Goal: Task Accomplishment & Management: Manage account settings

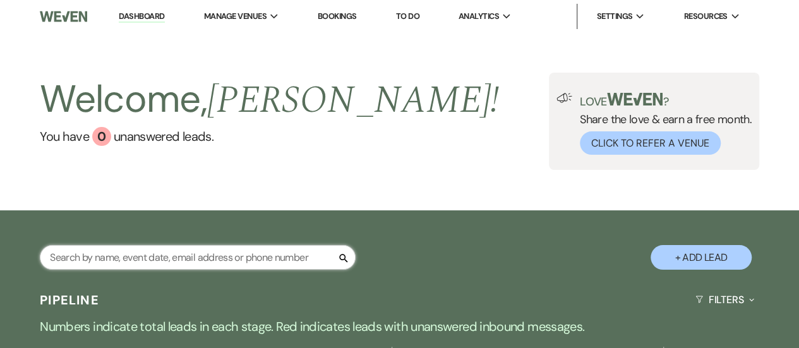
click at [184, 260] on input "text" at bounding box center [198, 257] width 316 height 25
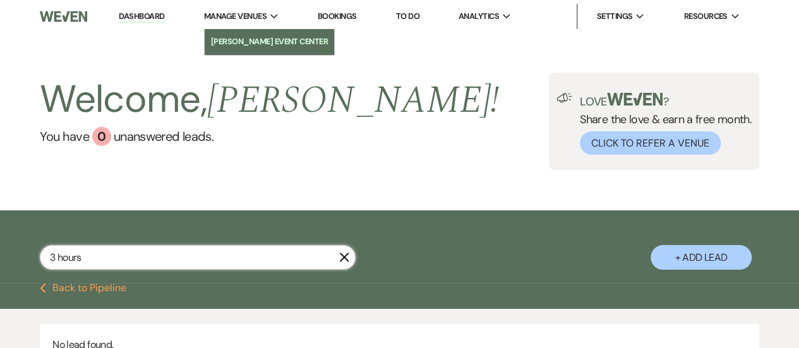
type input "3 hours"
click at [261, 47] on li "[PERSON_NAME] Event Center" at bounding box center [269, 41] width 117 height 13
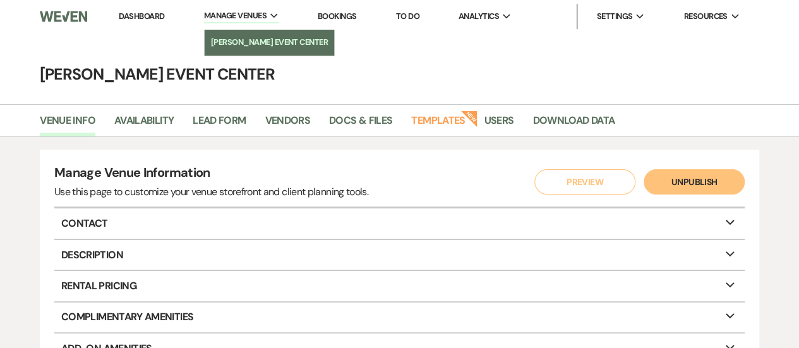
click at [245, 45] on li "[PERSON_NAME] Event Center" at bounding box center [269, 42] width 117 height 13
click at [242, 47] on li "[PERSON_NAME] Event Center" at bounding box center [269, 42] width 117 height 13
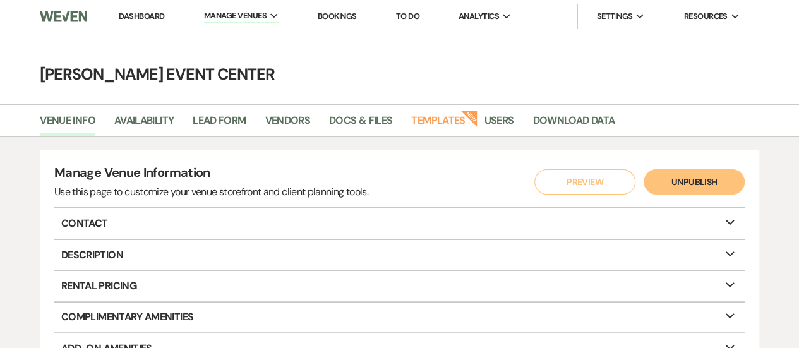
click at [264, 45] on main "Artis Event Center Venue Info Availability Lead Form Vendors Docs & Files Templ…" at bounding box center [399, 313] width 799 height 561
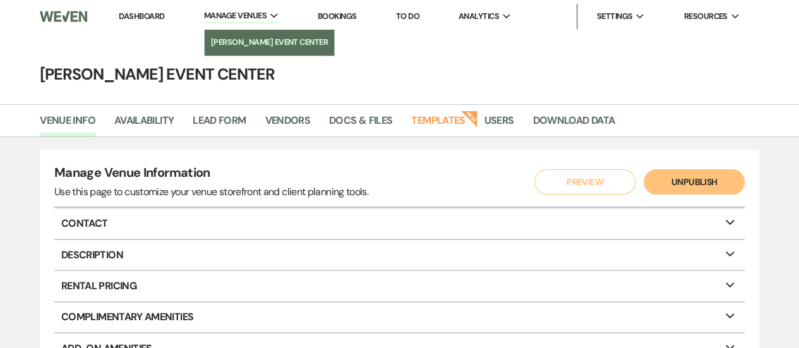
click at [245, 47] on li "[PERSON_NAME] Event Center" at bounding box center [269, 42] width 117 height 13
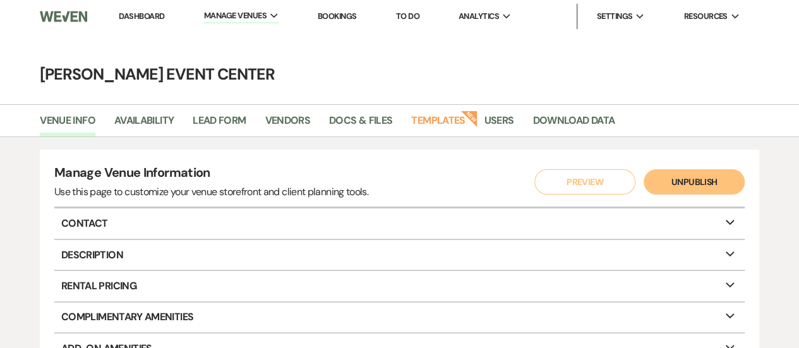
click at [145, 14] on link "Dashboard" at bounding box center [141, 16] width 45 height 11
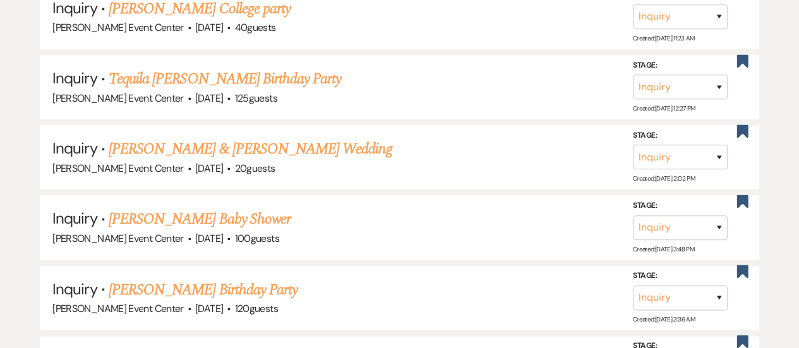
scroll to position [861, 0]
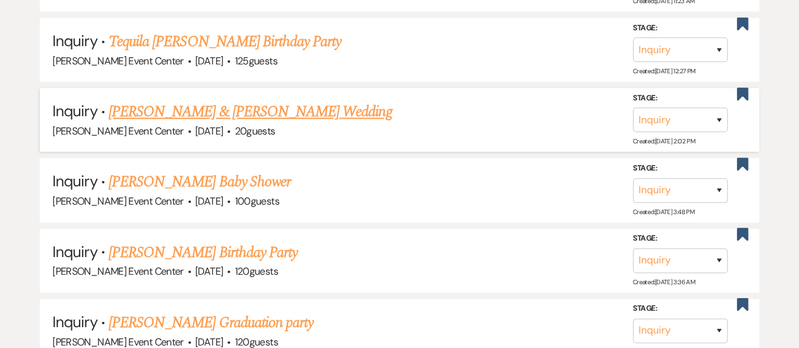
click at [203, 111] on link "[PERSON_NAME] & [PERSON_NAME] Wedding" at bounding box center [250, 111] width 283 height 23
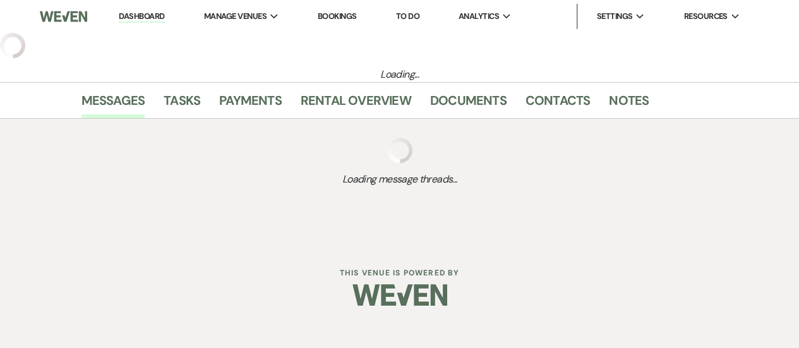
select select "5"
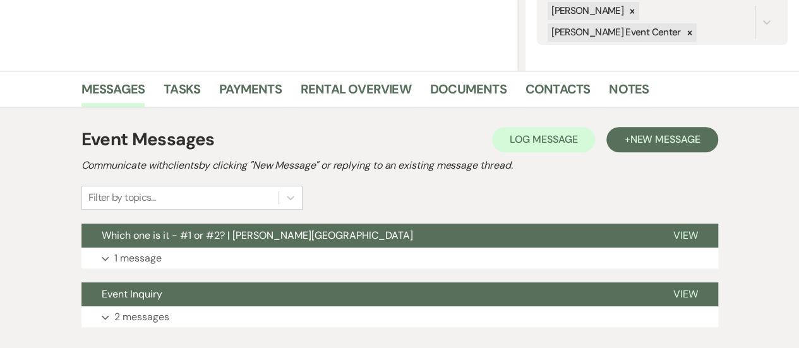
scroll to position [258, 0]
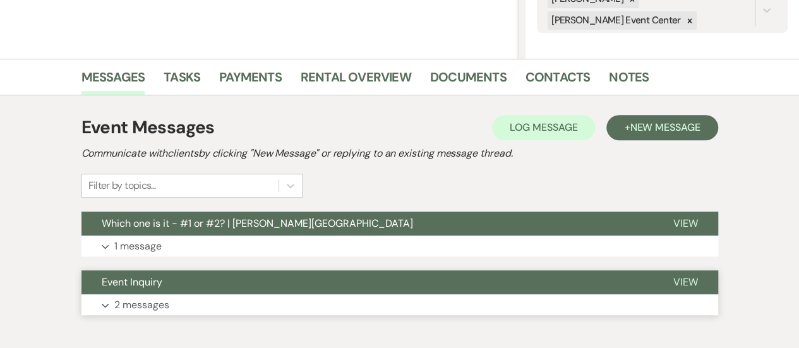
click at [213, 299] on button "Expand 2 messages" at bounding box center [399, 304] width 637 height 21
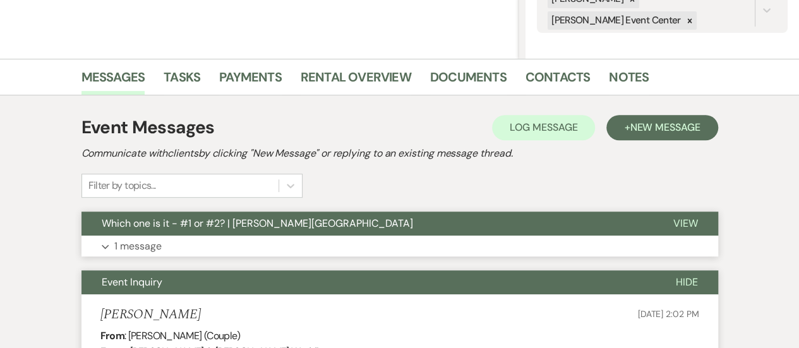
click at [234, 233] on button "Which one is it - #1 or #2? | Artis Event Center" at bounding box center [367, 224] width 572 height 24
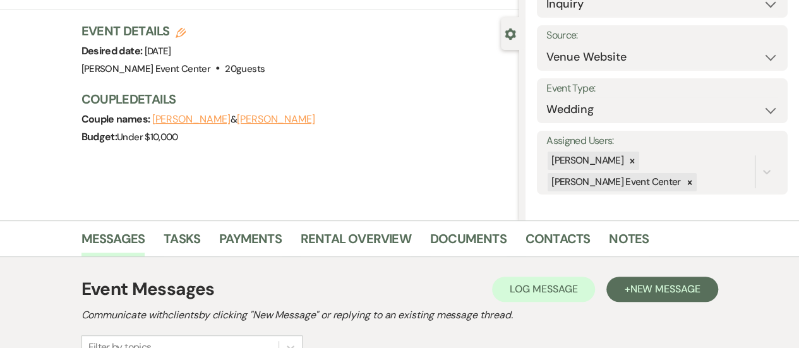
scroll to position [0, 0]
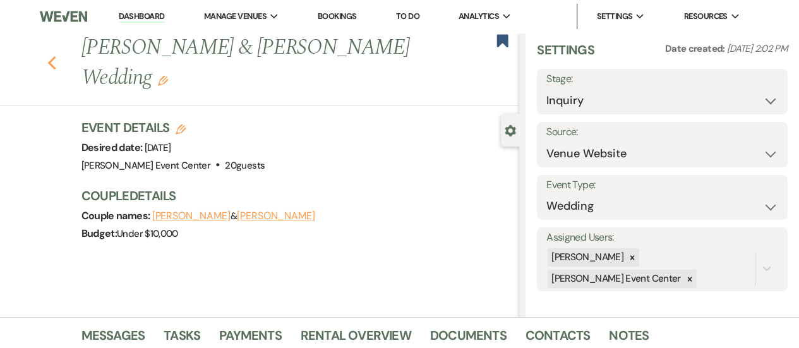
click at [57, 63] on icon "Previous" at bounding box center [51, 63] width 9 height 15
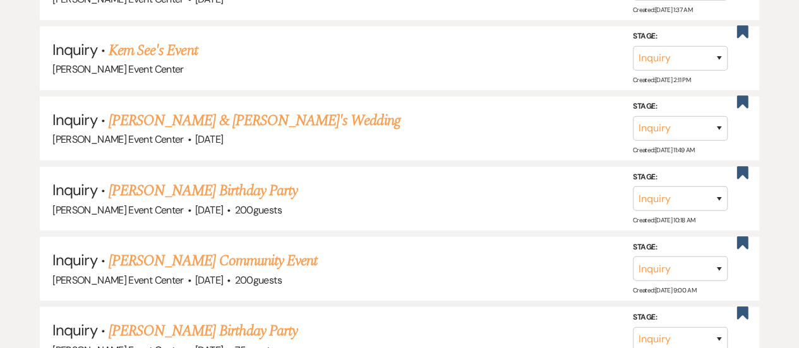
scroll to position [1911, 0]
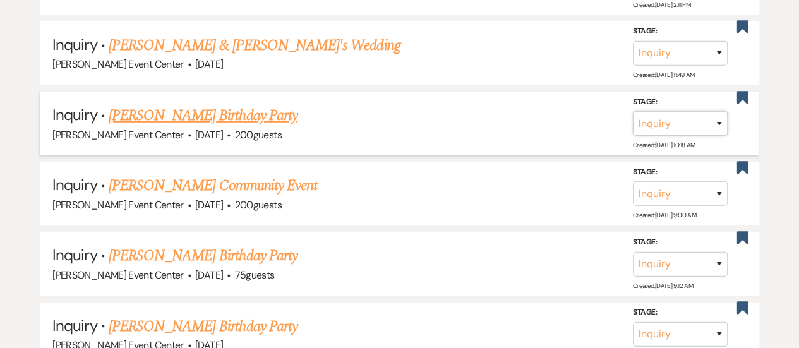
click at [666, 119] on select "Inquiry Follow Up Tour Requested Tour Confirmed Toured Proposal Sent Booked Lost" at bounding box center [680, 123] width 95 height 25
select select "8"
click at [633, 111] on select "Inquiry Follow Up Tour Requested Tour Confirmed Toured Proposal Sent Booked Lost" at bounding box center [680, 123] width 95 height 25
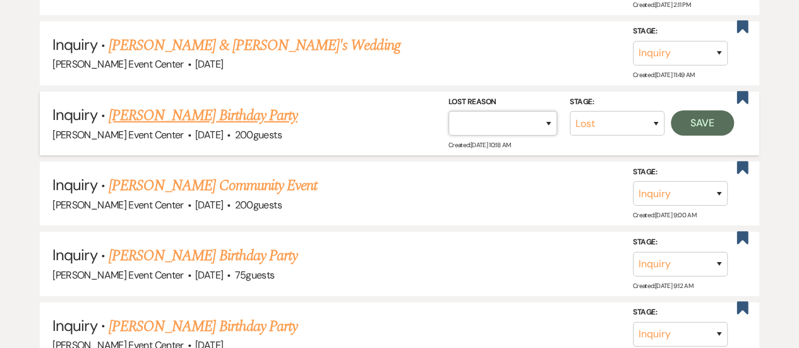
click at [503, 111] on select "Booked Elsewhere Budget Date Unavailable No Response Not a Good Match Capacity …" at bounding box center [502, 123] width 109 height 25
click at [448, 111] on select "Booked Elsewhere Budget Date Unavailable No Response Not a Good Match Capacity …" at bounding box center [502, 123] width 109 height 25
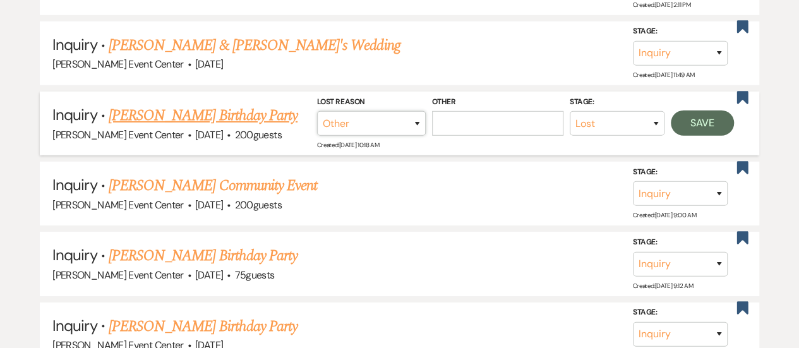
click at [407, 121] on select "Booked Elsewhere Budget Date Unavailable No Response Not a Good Match Capacity …" at bounding box center [371, 123] width 109 height 25
select select "5"
click at [426, 111] on select "Booked Elsewhere Budget Date Unavailable No Response Not a Good Match Capacity …" at bounding box center [371, 123] width 109 height 25
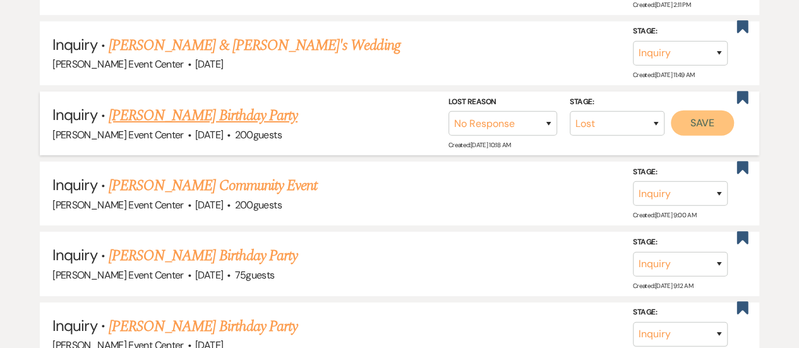
click at [693, 112] on button "Save" at bounding box center [702, 123] width 63 height 25
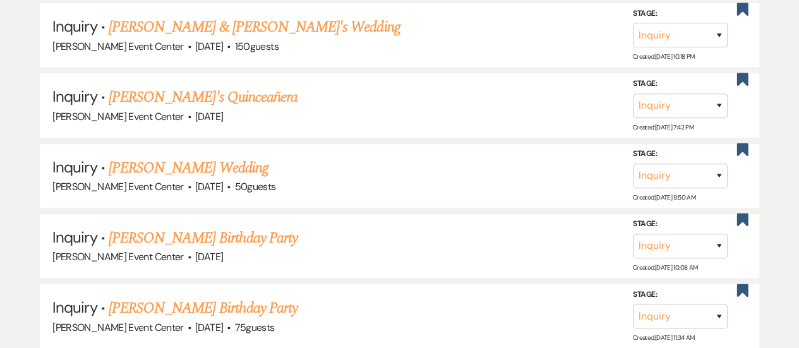
scroll to position [2882, 0]
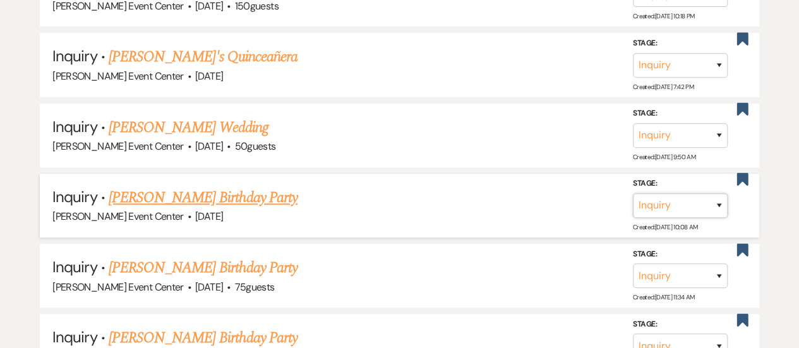
click at [668, 196] on select "Inquiry Follow Up Tour Requested Tour Confirmed Toured Proposal Sent Booked Lost" at bounding box center [680, 205] width 95 height 25
select select "8"
click at [633, 193] on select "Inquiry Follow Up Tour Requested Tour Confirmed Toured Proposal Sent Booked Lost" at bounding box center [680, 205] width 95 height 25
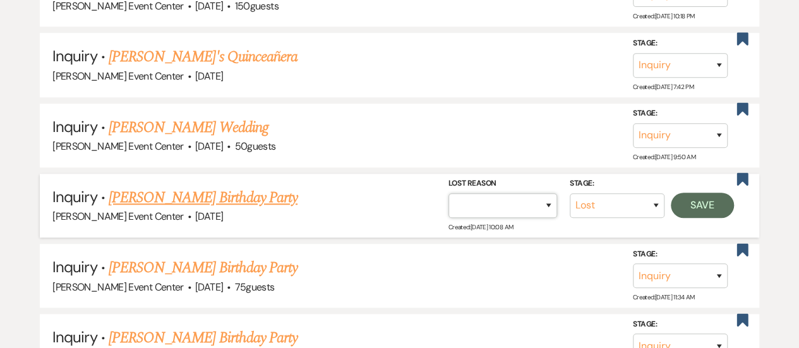
click at [500, 193] on select "Booked Elsewhere Budget Date Unavailable No Response Not a Good Match Capacity …" at bounding box center [502, 205] width 109 height 25
select select "5"
click at [448, 193] on select "Booked Elsewhere Budget Date Unavailable No Response Not a Good Match Capacity …" at bounding box center [502, 205] width 109 height 25
click at [705, 193] on button "Save" at bounding box center [702, 205] width 63 height 25
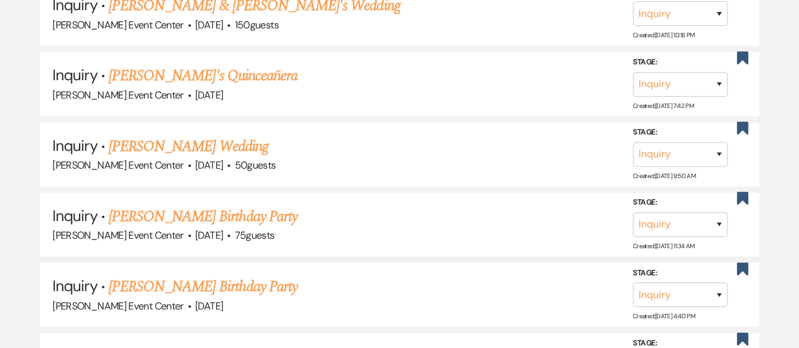
scroll to position [2938, 0]
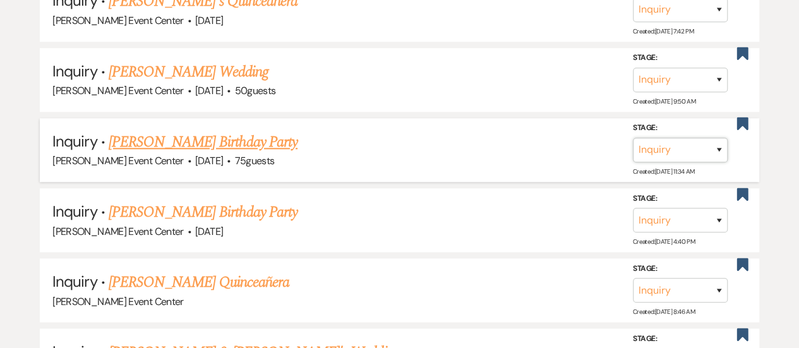
click at [678, 138] on select "Inquiry Follow Up Tour Requested Tour Confirmed Toured Proposal Sent Booked Lost" at bounding box center [680, 150] width 95 height 25
select select "8"
click at [633, 138] on select "Inquiry Follow Up Tour Requested Tour Confirmed Toured Proposal Sent Booked Lost" at bounding box center [680, 150] width 95 height 25
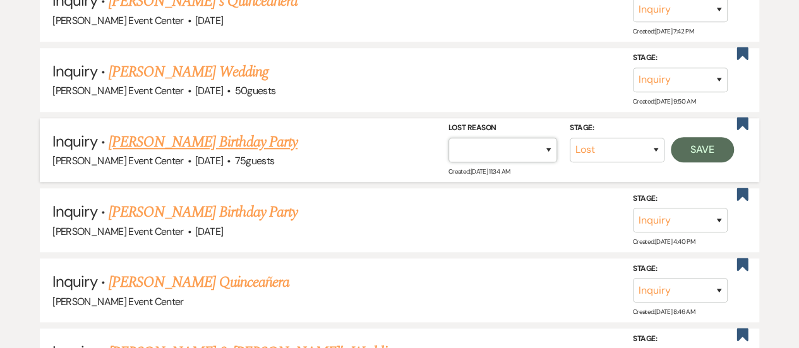
click at [480, 138] on select "Booked Elsewhere Budget Date Unavailable No Response Not a Good Match Capacity …" at bounding box center [502, 150] width 109 height 25
select select "5"
click at [448, 138] on select "Booked Elsewhere Budget Date Unavailable No Response Not a Good Match Capacity …" at bounding box center [502, 150] width 109 height 25
click at [709, 140] on button "Save" at bounding box center [702, 149] width 63 height 25
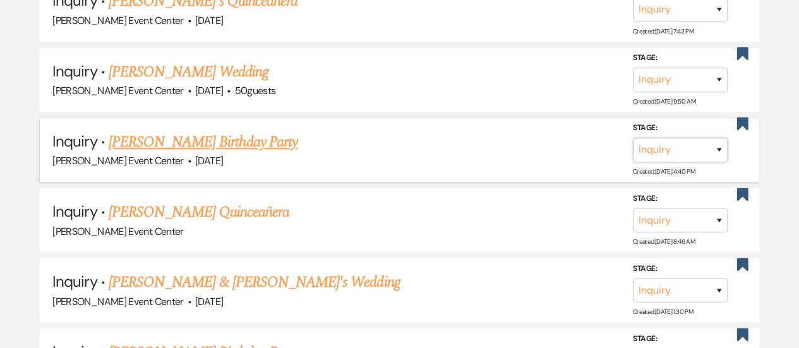
click at [677, 138] on select "Inquiry Follow Up Tour Requested Tour Confirmed Toured Proposal Sent Booked Lost" at bounding box center [680, 150] width 95 height 25
select select "8"
click at [633, 138] on select "Inquiry Follow Up Tour Requested Tour Confirmed Toured Proposal Sent Booked Lost" at bounding box center [680, 150] width 95 height 25
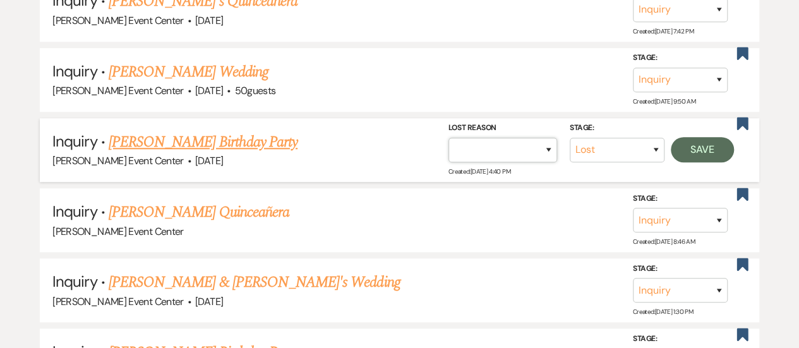
click at [498, 138] on select "Booked Elsewhere Budget Date Unavailable No Response Not a Good Match Capacity …" at bounding box center [502, 150] width 109 height 25
select select "5"
click at [448, 138] on select "Booked Elsewhere Budget Date Unavailable No Response Not a Good Match Capacity …" at bounding box center [502, 150] width 109 height 25
click at [707, 137] on button "Save" at bounding box center [702, 149] width 63 height 25
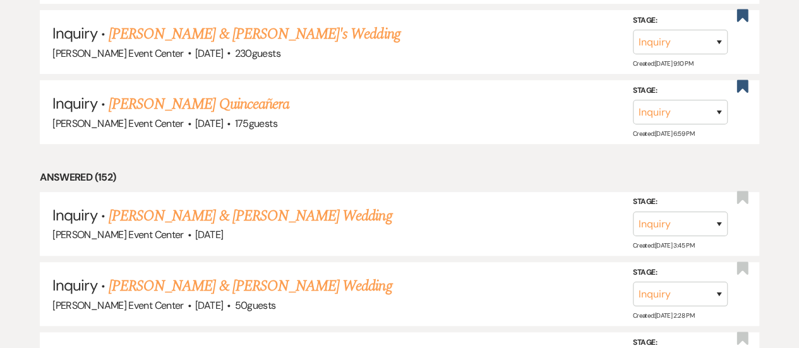
scroll to position [16987, 0]
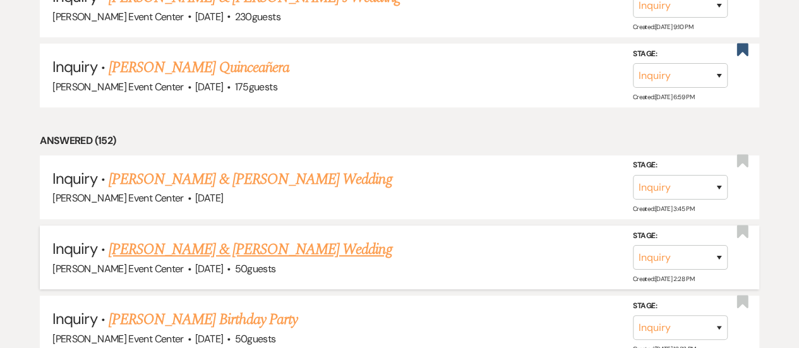
click at [332, 238] on link "[PERSON_NAME] & [PERSON_NAME] Wedding" at bounding box center [250, 249] width 283 height 23
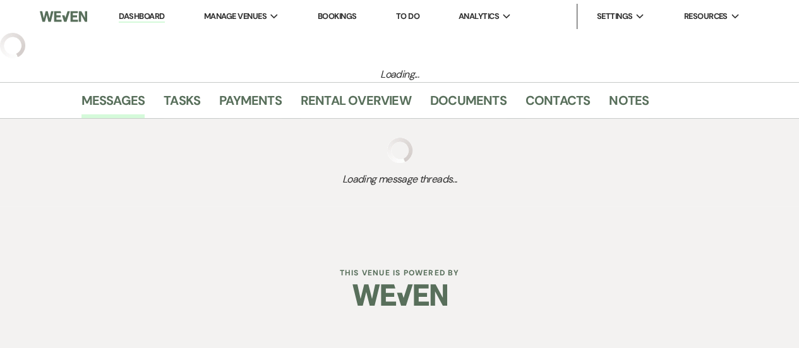
select select "23"
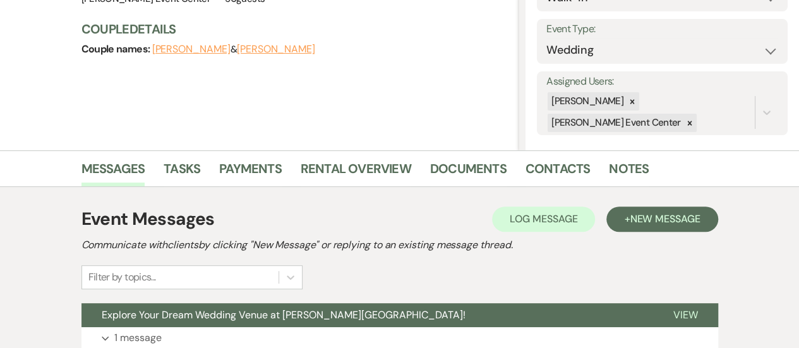
scroll to position [201, 0]
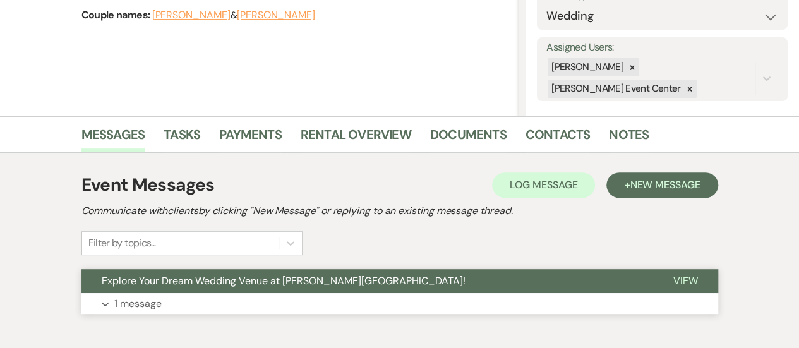
click at [486, 277] on button "Explore Your Dream Wedding Venue at Artis Event Center!" at bounding box center [367, 281] width 572 height 24
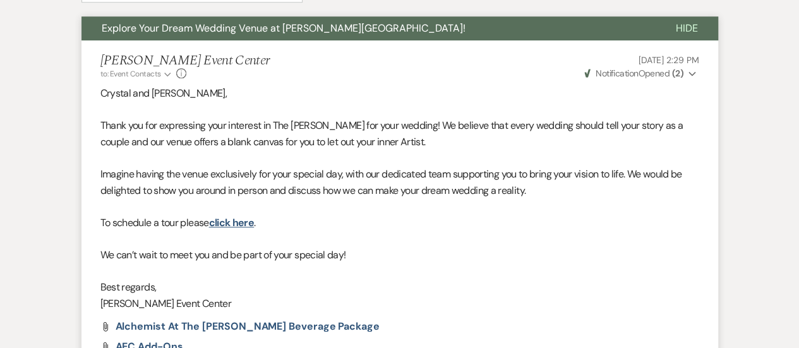
scroll to position [486, 0]
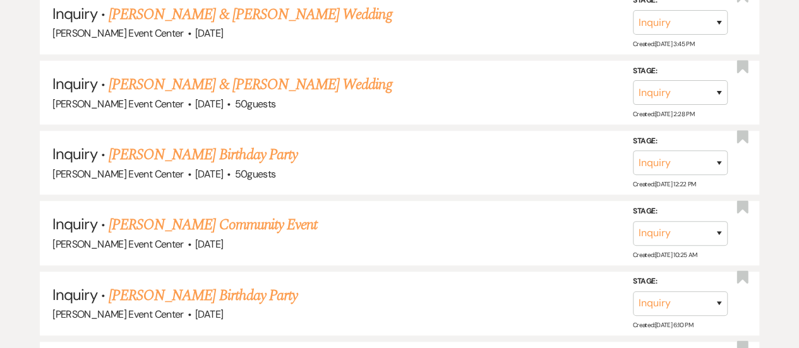
scroll to position [17188, 0]
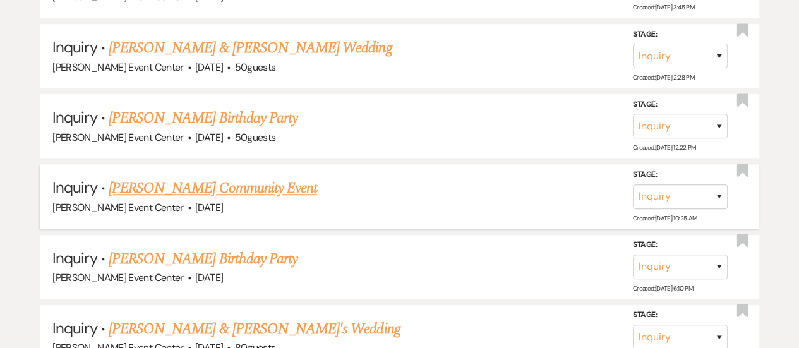
click at [247, 177] on link "[PERSON_NAME] Community Event" at bounding box center [213, 188] width 208 height 23
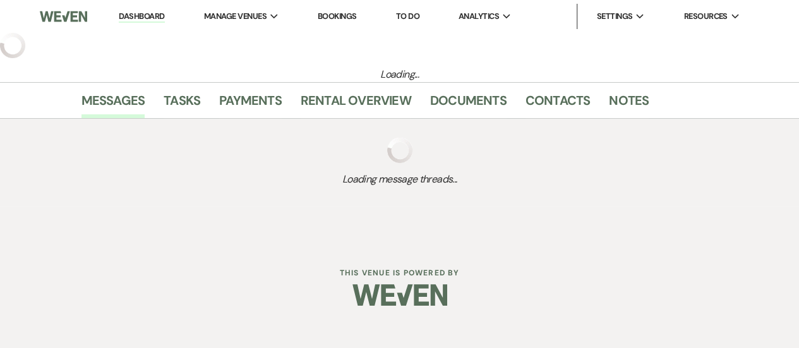
select select "5"
select select "7"
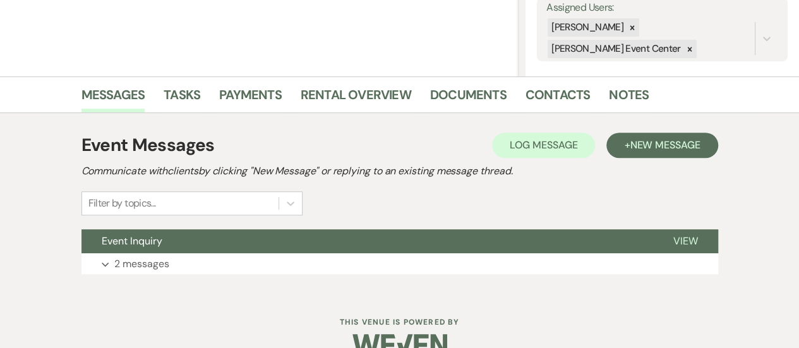
scroll to position [253, 0]
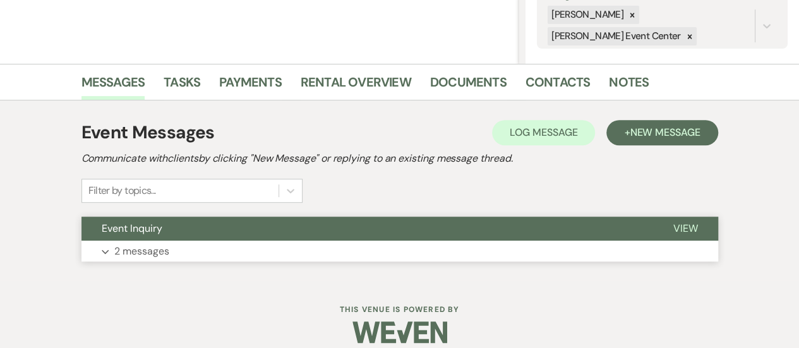
click at [697, 229] on button "View" at bounding box center [685, 229] width 65 height 24
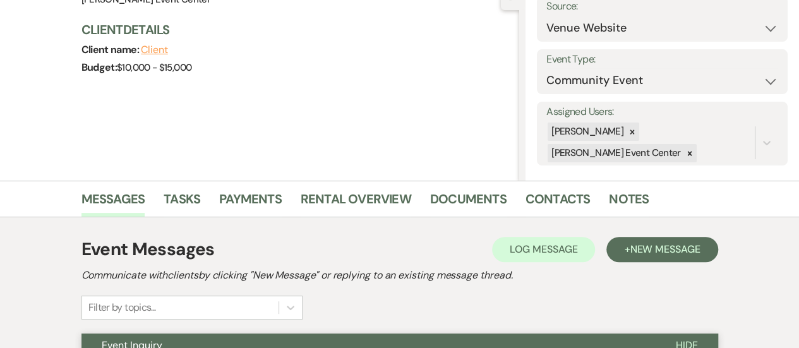
scroll to position [133, 0]
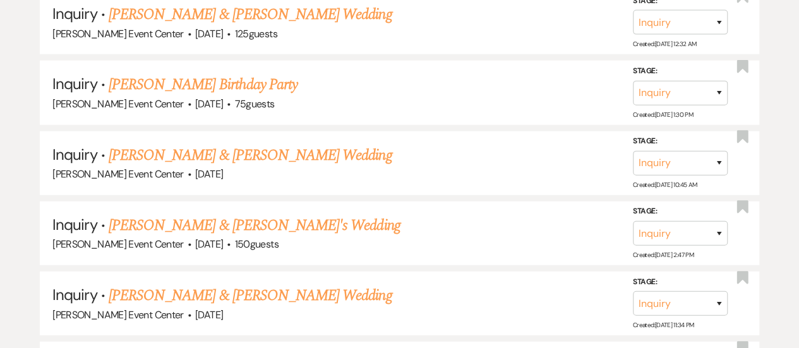
scroll to position [18452, 0]
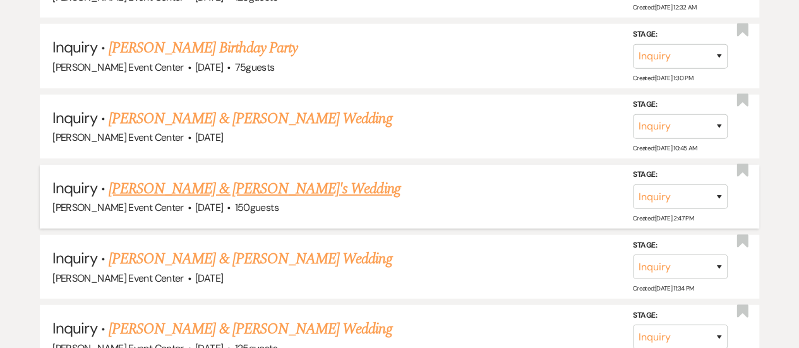
click at [225, 177] on link "[PERSON_NAME] & [PERSON_NAME]'s Wedding" at bounding box center [255, 188] width 292 height 23
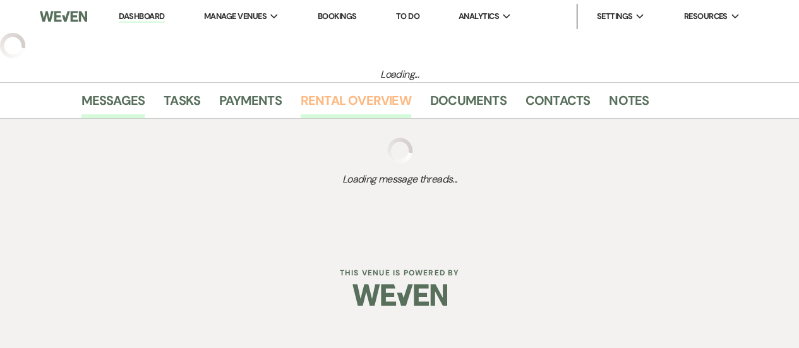
select select "5"
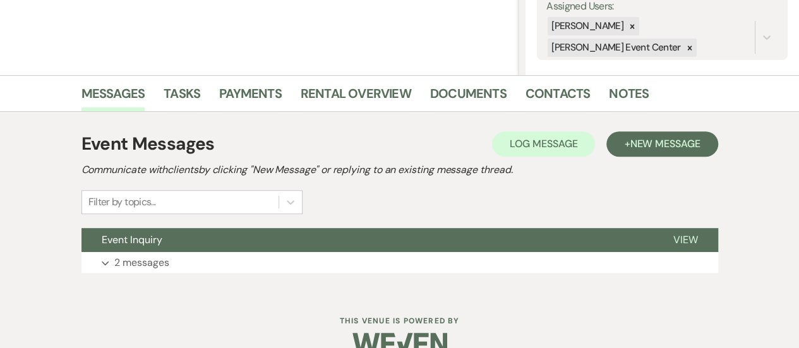
scroll to position [267, 0]
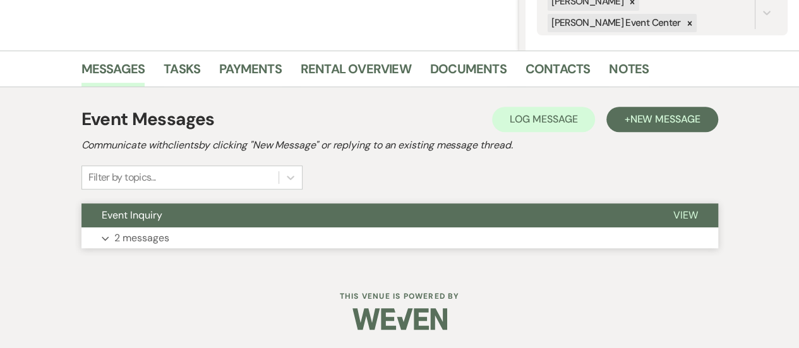
click at [673, 208] on span "View" at bounding box center [685, 214] width 25 height 13
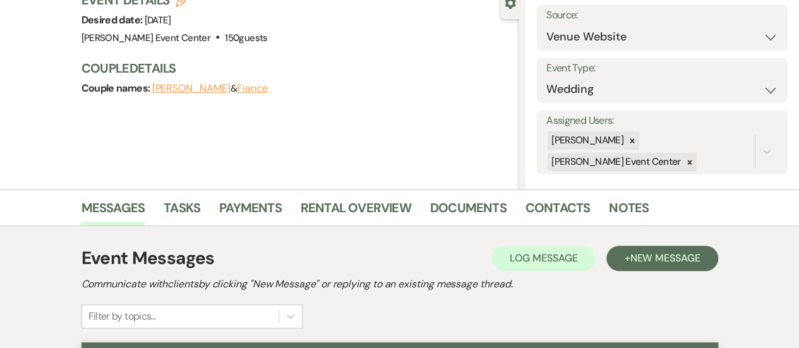
scroll to position [128, 0]
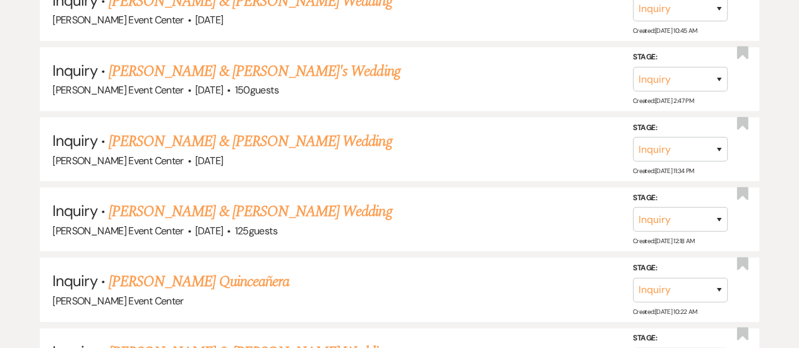
scroll to position [18572, 0]
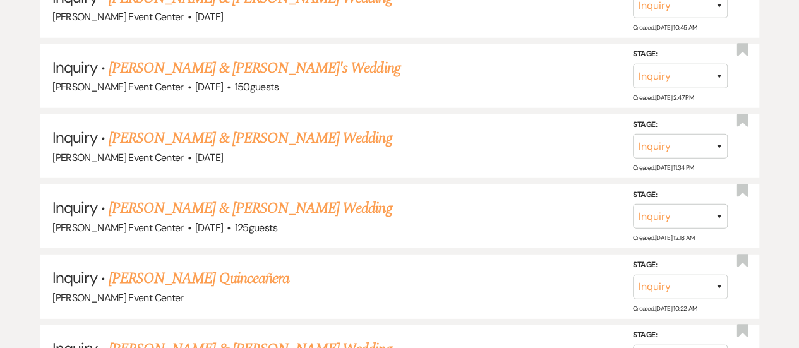
click at [323, 197] on link "[PERSON_NAME] & [PERSON_NAME] Wedding" at bounding box center [250, 208] width 283 height 23
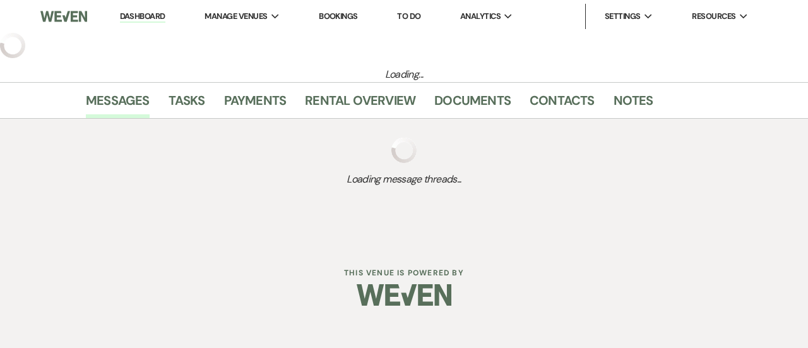
select select "5"
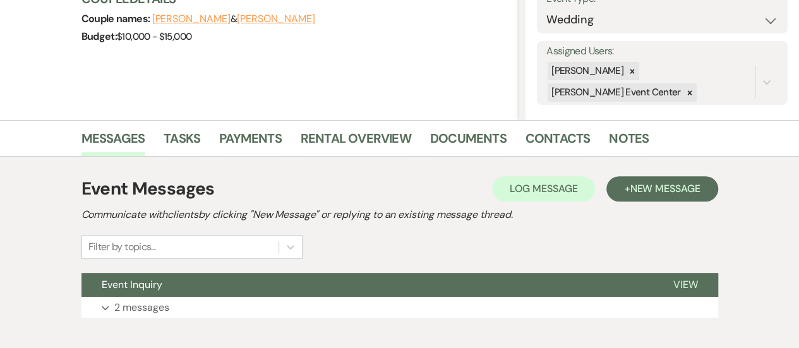
scroll to position [200, 0]
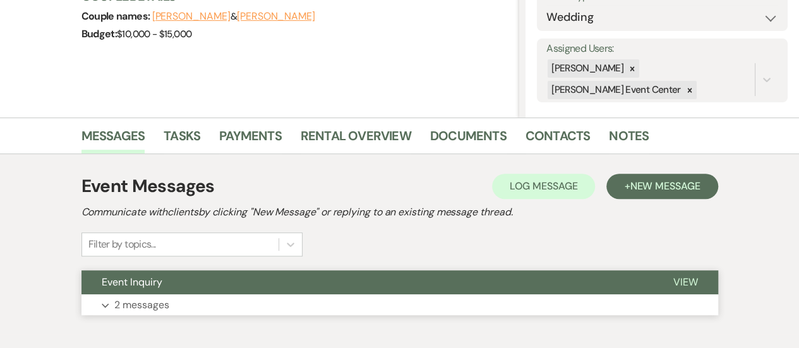
click at [697, 288] on button "View" at bounding box center [685, 282] width 65 height 24
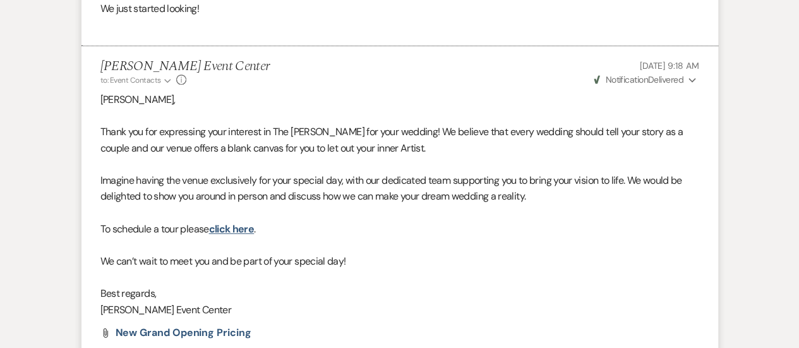
scroll to position [676, 0]
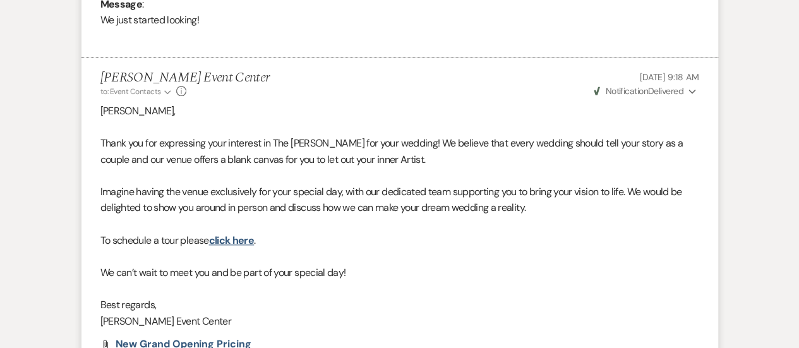
click at [691, 90] on icon "Expand" at bounding box center [692, 91] width 8 height 9
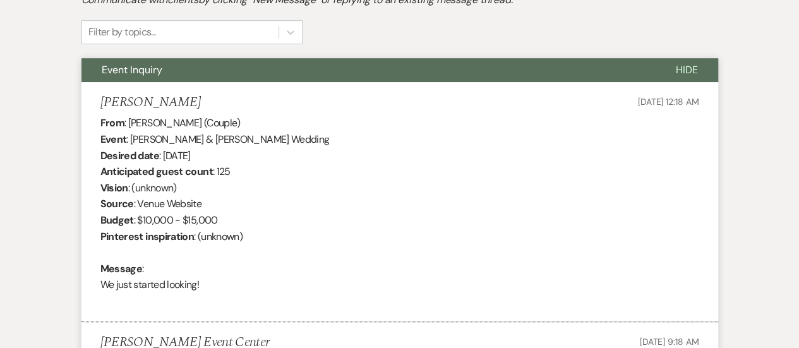
scroll to position [388, 0]
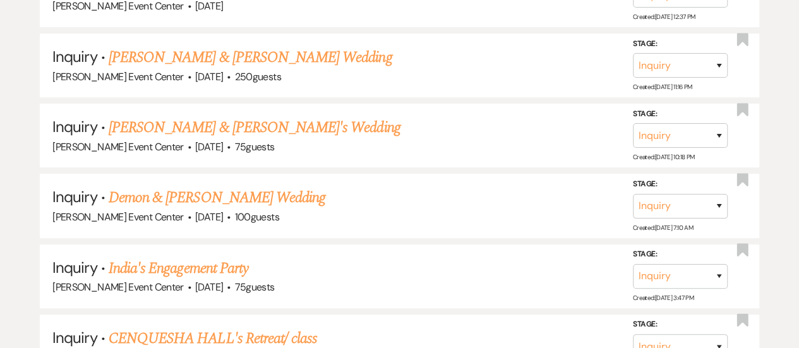
scroll to position [19428, 0]
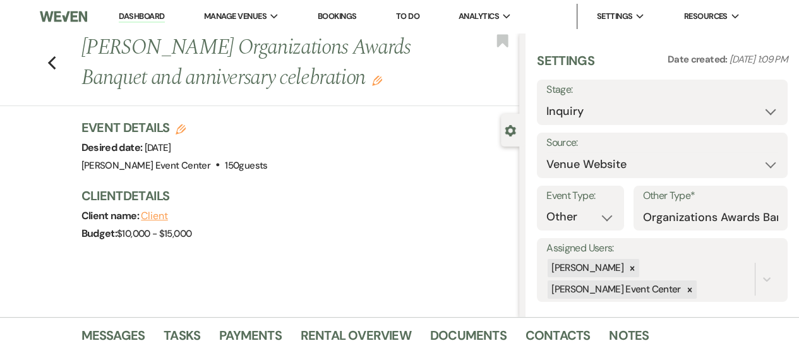
click at [452, 225] on div "Budget: $10,000 - $15,000" at bounding box center [294, 234] width 426 height 18
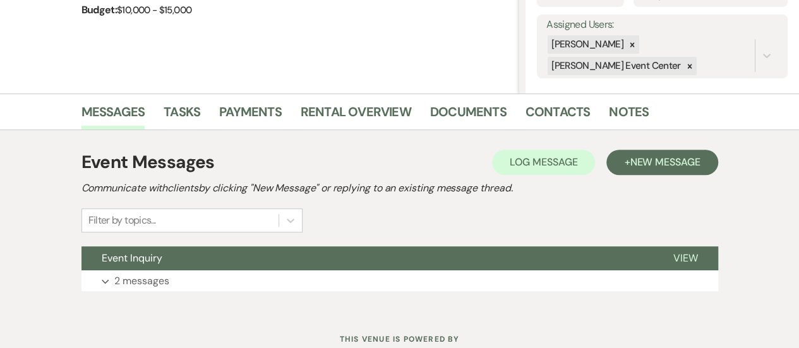
scroll to position [224, 0]
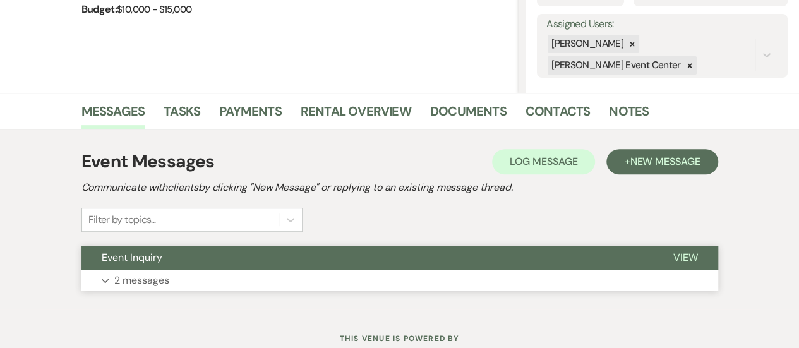
click at [677, 255] on span "View" at bounding box center [685, 257] width 25 height 13
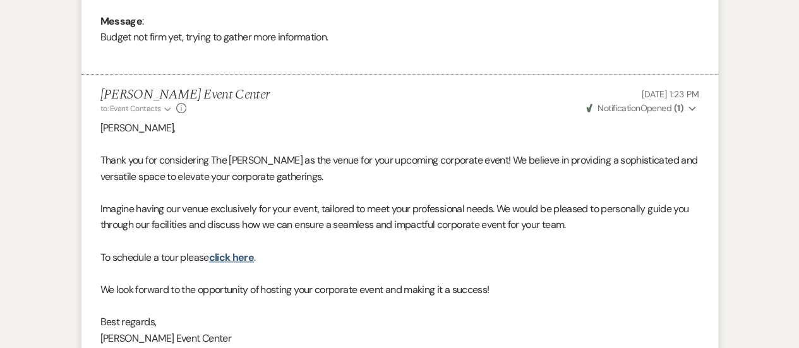
scroll to position [195, 0]
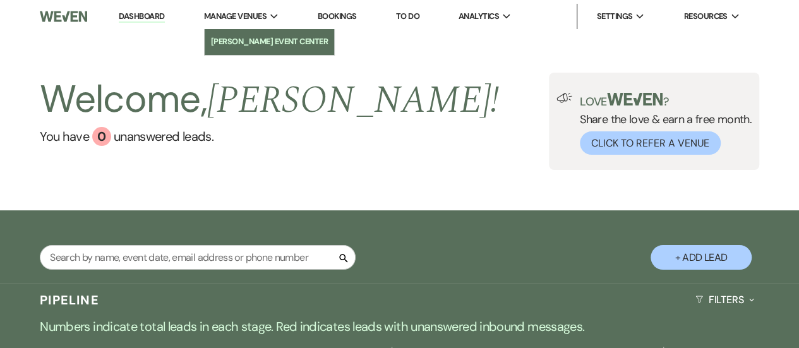
click at [237, 36] on li "[PERSON_NAME] Event Center" at bounding box center [269, 41] width 117 height 13
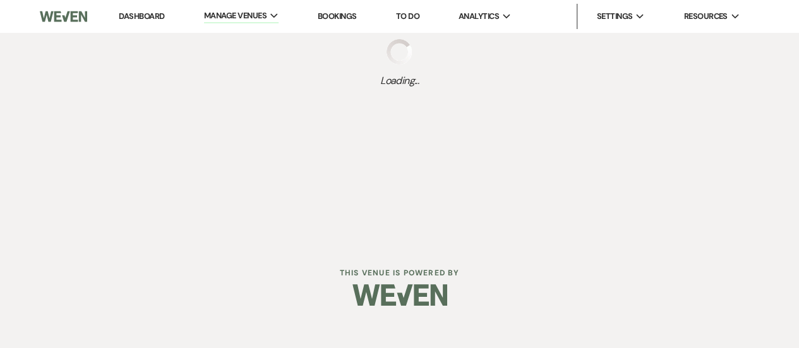
drag, startPoint x: 241, startPoint y: 41, endPoint x: 357, endPoint y: 37, distance: 116.3
click at [0, 0] on li "[PERSON_NAME] Event Center" at bounding box center [0, 0] width 0 height 0
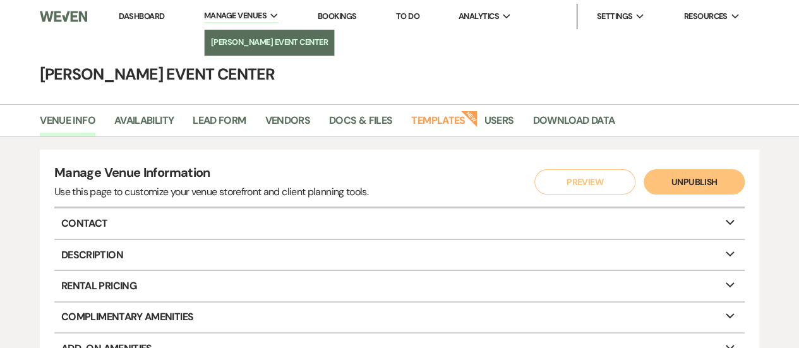
click at [235, 39] on li "[PERSON_NAME] Event Center" at bounding box center [269, 42] width 117 height 13
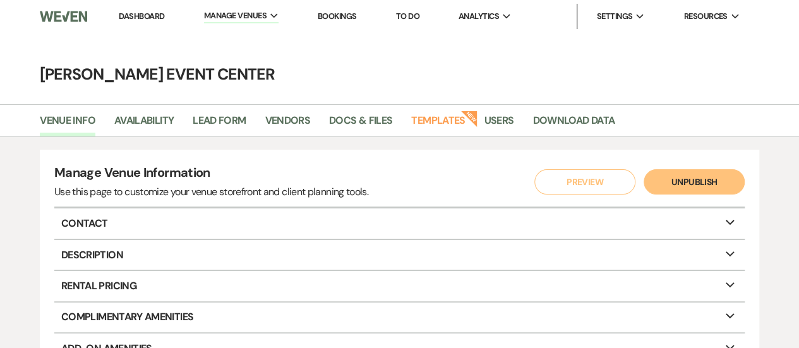
click at [148, 16] on link "Dashboard" at bounding box center [141, 16] width 45 height 11
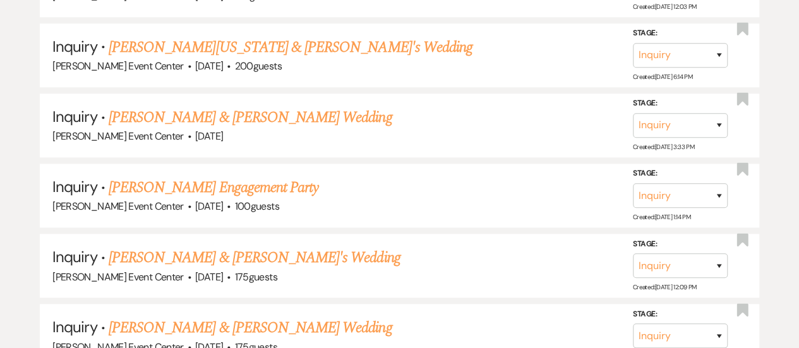
scroll to position [27095, 0]
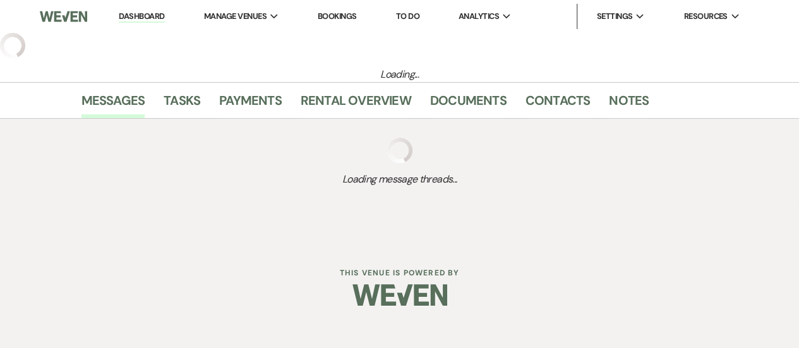
select select "5"
select select "7"
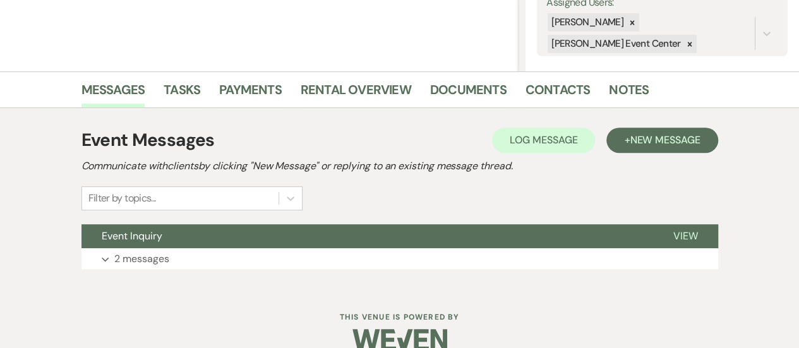
scroll to position [267, 0]
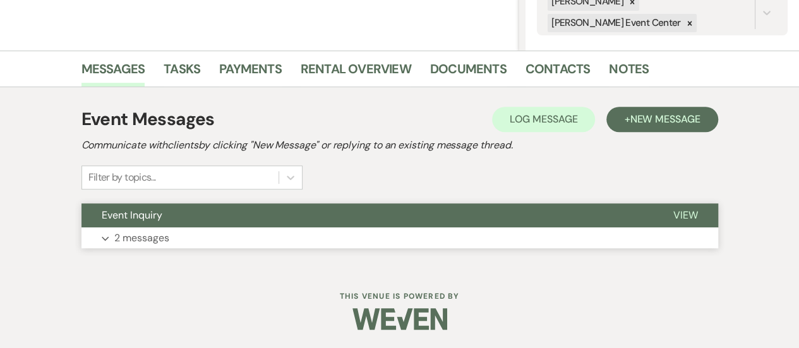
click at [303, 227] on button "Expand 2 messages" at bounding box center [399, 237] width 637 height 21
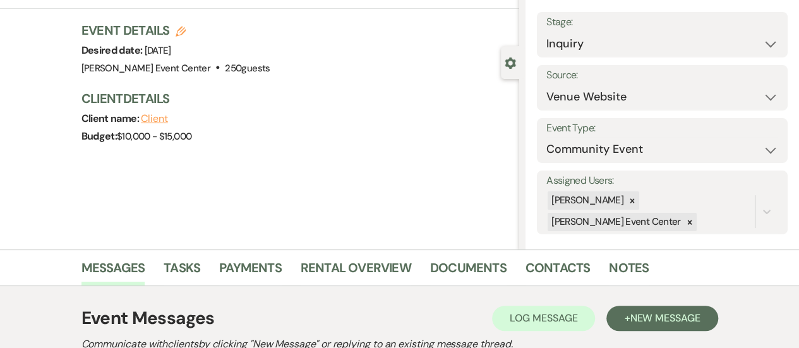
scroll to position [0, 0]
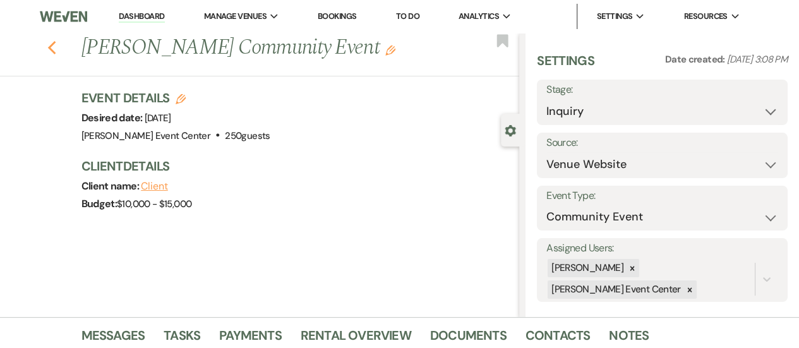
click at [57, 46] on icon "Previous" at bounding box center [51, 47] width 9 height 15
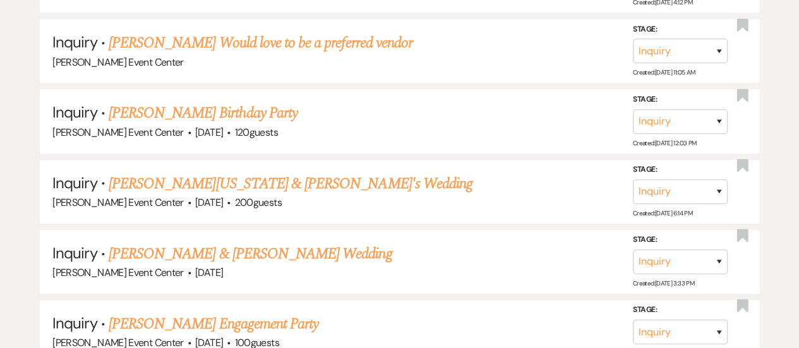
scroll to position [26951, 0]
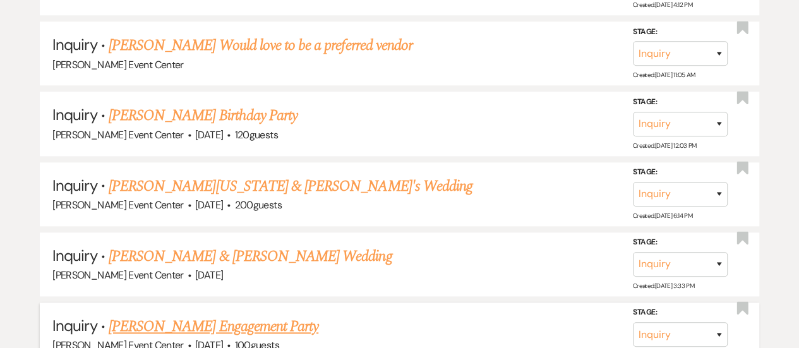
click at [665, 306] on div "Stage: Inquiry Follow Up Tour Requested Tour Confirmed Toured Proposal Sent Boo…" at bounding box center [686, 334] width 107 height 57
click at [664, 322] on select "Inquiry Follow Up Tour Requested Tour Confirmed Toured Proposal Sent Booked Lost" at bounding box center [680, 334] width 95 height 25
select select "8"
click at [633, 322] on select "Inquiry Follow Up Tour Requested Tour Confirmed Toured Proposal Sent Booked Lost" at bounding box center [680, 334] width 95 height 25
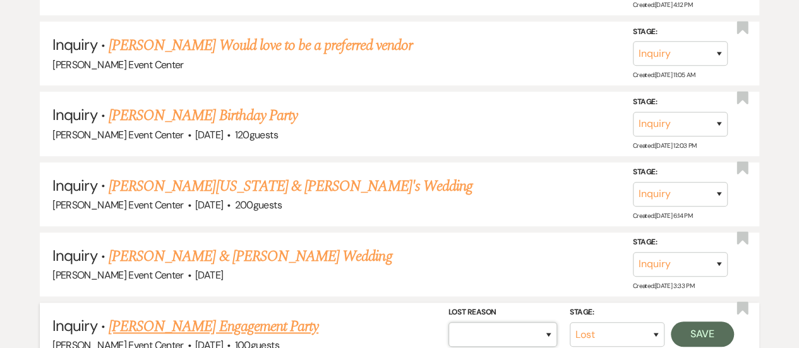
click at [484, 322] on select "Booked Elsewhere Budget Date Unavailable No Response Not a Good Match Capacity …" at bounding box center [502, 334] width 109 height 25
select select "5"
click at [448, 322] on select "Booked Elsewhere Budget Date Unavailable No Response Not a Good Match Capacity …" at bounding box center [502, 334] width 109 height 25
click at [704, 321] on button "Save" at bounding box center [702, 333] width 63 height 25
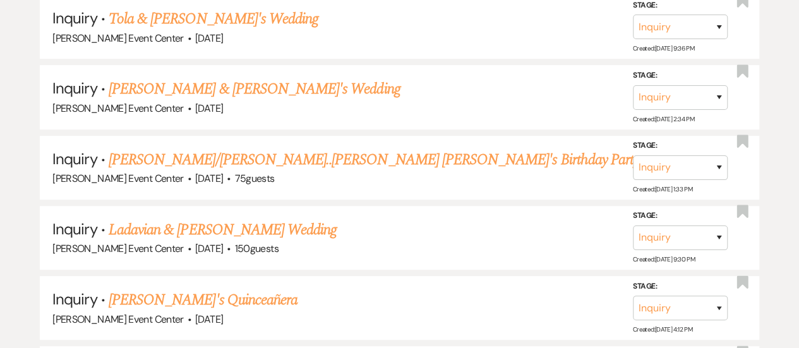
scroll to position [26626, 0]
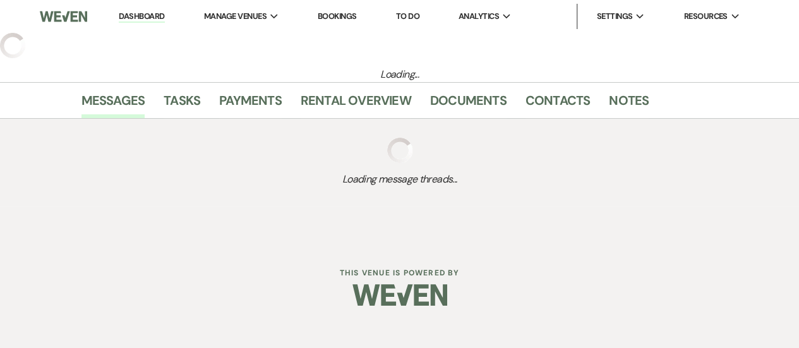
select select "5"
select select "13"
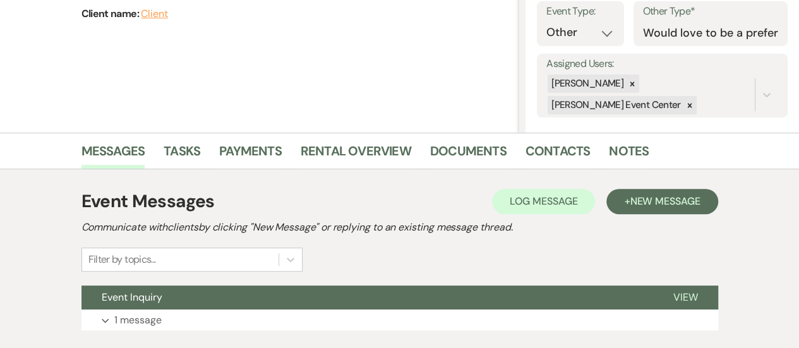
scroll to position [267, 0]
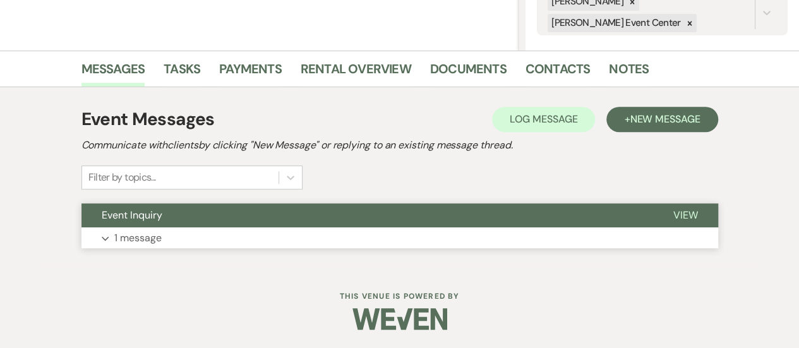
click at [363, 237] on button "Expand 1 message" at bounding box center [399, 237] width 637 height 21
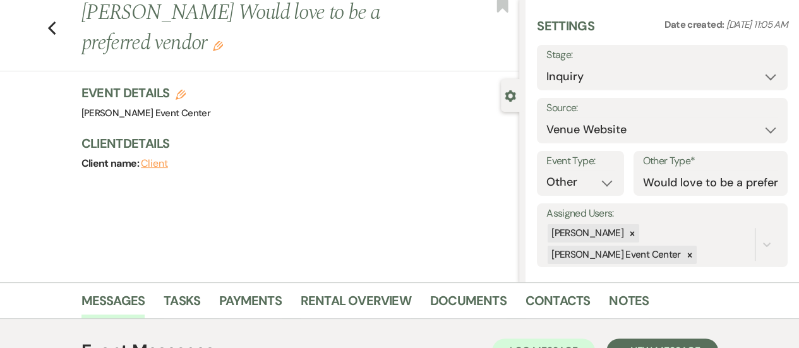
scroll to position [0, 0]
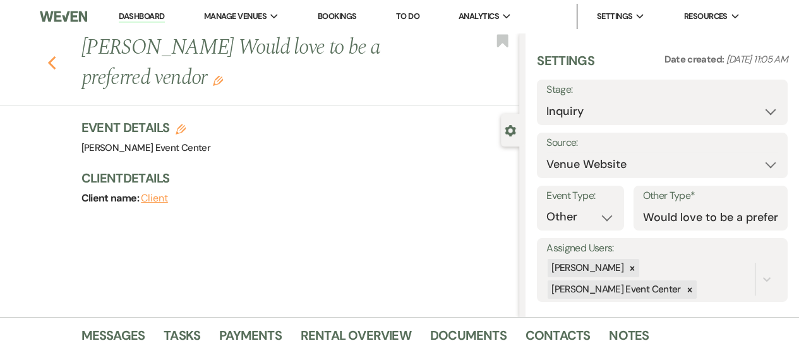
click at [57, 66] on icon "Previous" at bounding box center [51, 63] width 9 height 15
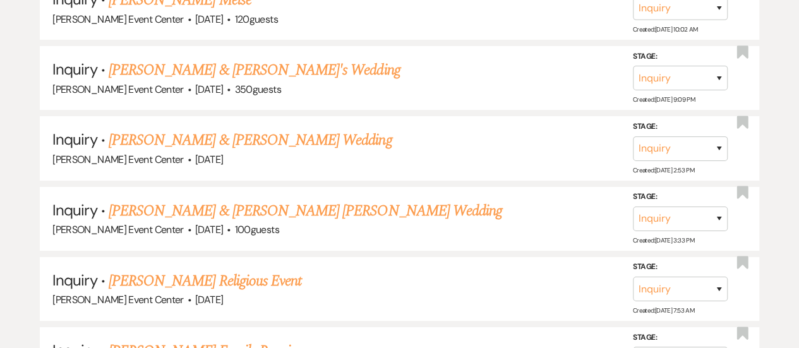
scroll to position [26223, 0]
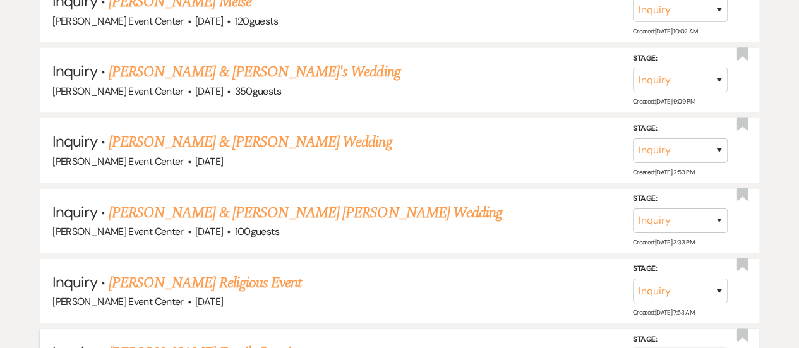
select select "8"
select select "5"
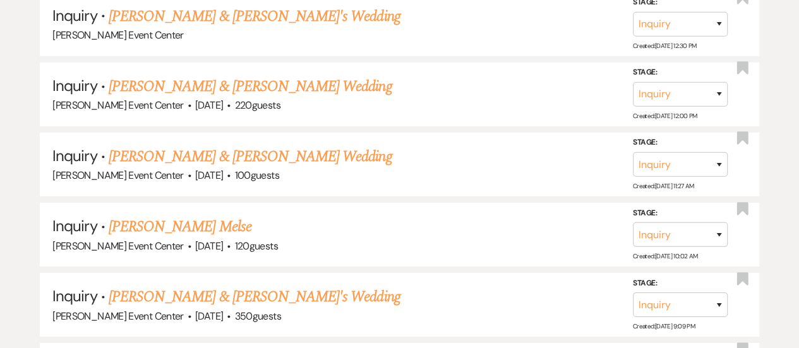
scroll to position [25996, 0]
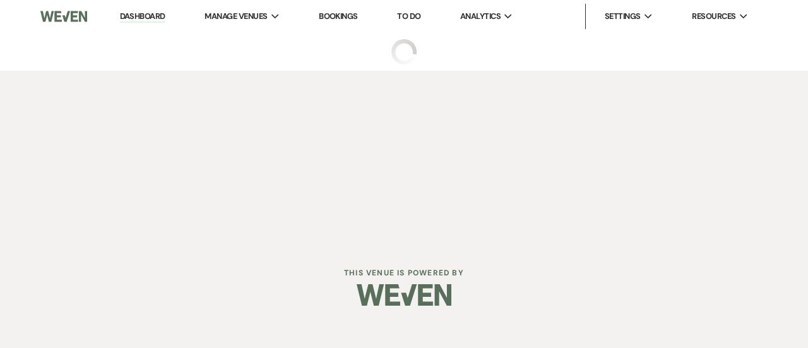
select select "5"
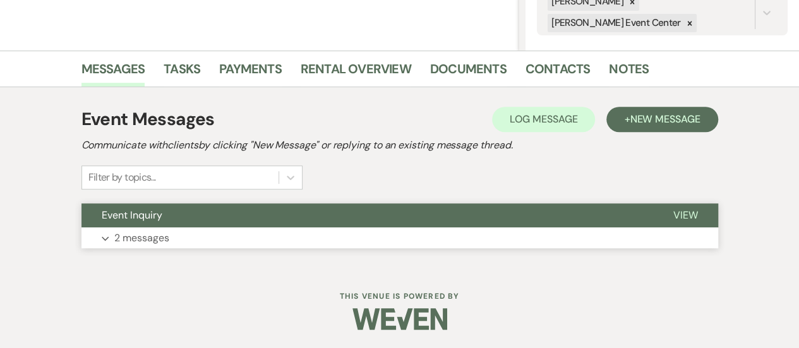
click at [404, 205] on button "Event Inquiry" at bounding box center [367, 215] width 572 height 24
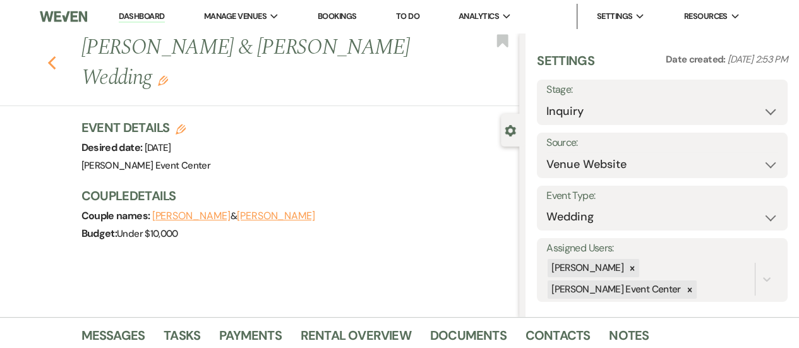
click at [55, 56] on use "button" at bounding box center [51, 63] width 8 height 14
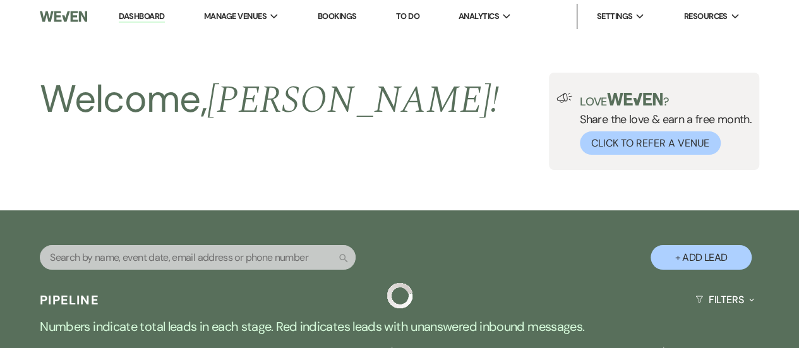
scroll to position [25996, 0]
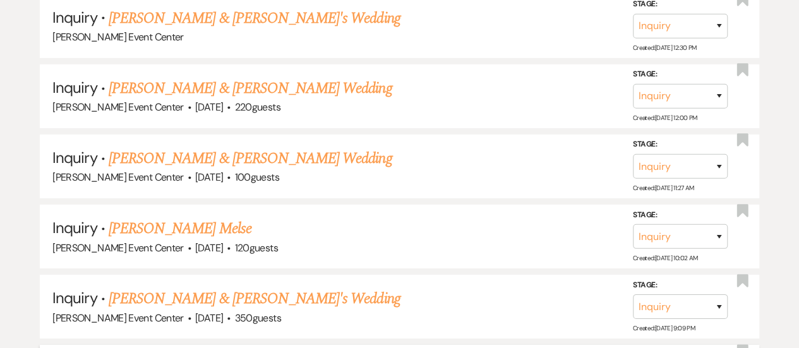
select select "8"
select select "10"
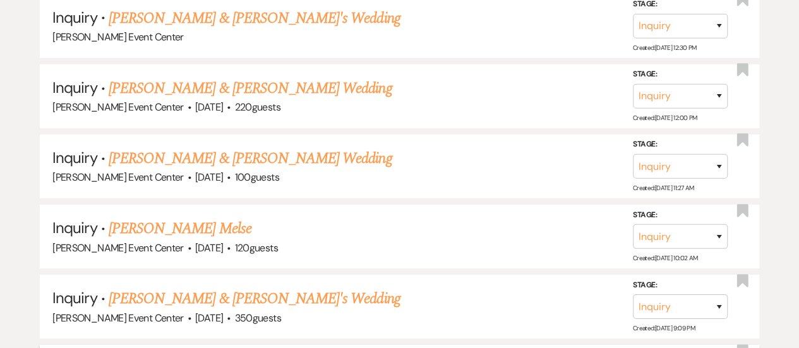
click at [707, 294] on select "Inquiry Follow Up Tour Requested Tour Confirmed Toured Proposal Sent Booked Lost" at bounding box center [680, 306] width 95 height 25
select select "8"
click at [633, 294] on select "Inquiry Follow Up Tour Requested Tour Confirmed Toured Proposal Sent Booked Lost" at bounding box center [680, 306] width 95 height 25
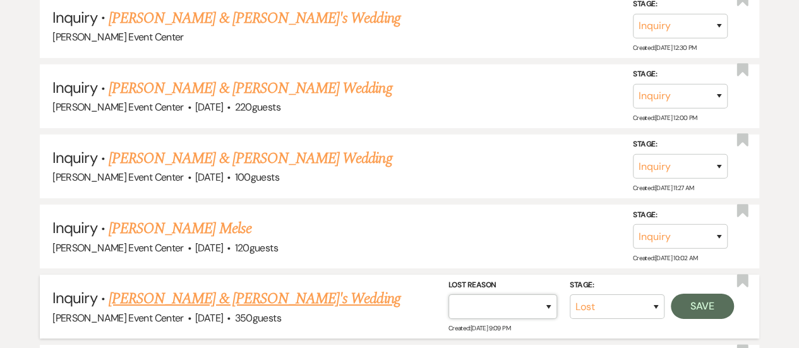
click at [503, 294] on select "Booked Elsewhere Budget Date Unavailable No Response Not a Good Match Capacity …" at bounding box center [502, 306] width 109 height 25
select select "10"
click at [448, 294] on select "Booked Elsewhere Budget Date Unavailable No Response Not a Good Match Capacity …" at bounding box center [502, 306] width 109 height 25
click at [696, 294] on button "Save" at bounding box center [702, 306] width 63 height 25
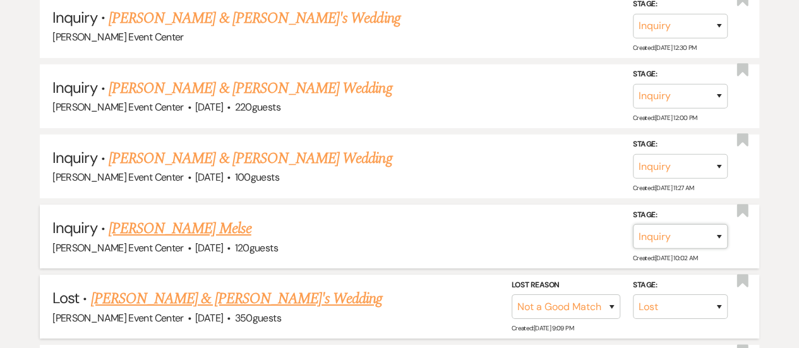
click at [667, 224] on select "Inquiry Follow Up Tour Requested Tour Confirmed Toured Proposal Sent Booked Lost" at bounding box center [680, 236] width 95 height 25
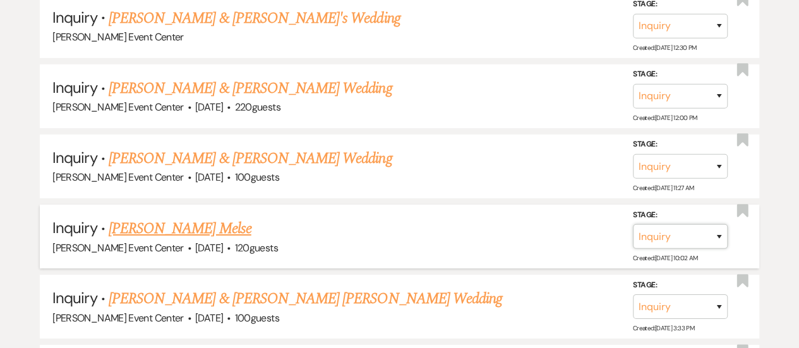
select select "8"
click at [633, 224] on select "Inquiry Follow Up Tour Requested Tour Confirmed Toured Proposal Sent Booked Lost" at bounding box center [680, 236] width 95 height 25
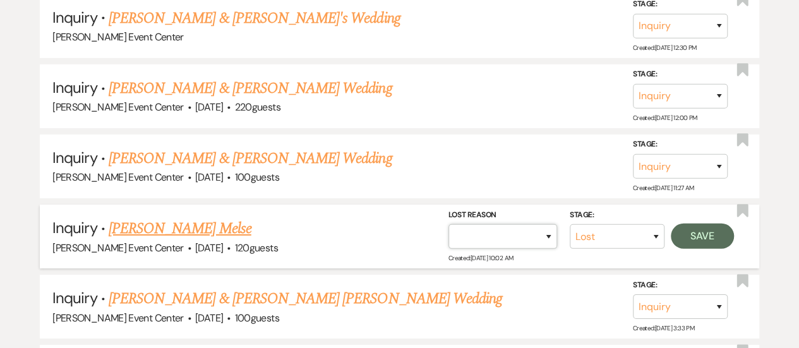
click at [529, 224] on select "Booked Elsewhere Budget Date Unavailable No Response Not a Good Match Capacity …" at bounding box center [502, 236] width 109 height 25
select select "10"
click at [448, 224] on select "Booked Elsewhere Budget Date Unavailable No Response Not a Good Match Capacity …" at bounding box center [502, 236] width 109 height 25
click at [693, 224] on button "Save" at bounding box center [702, 236] width 63 height 25
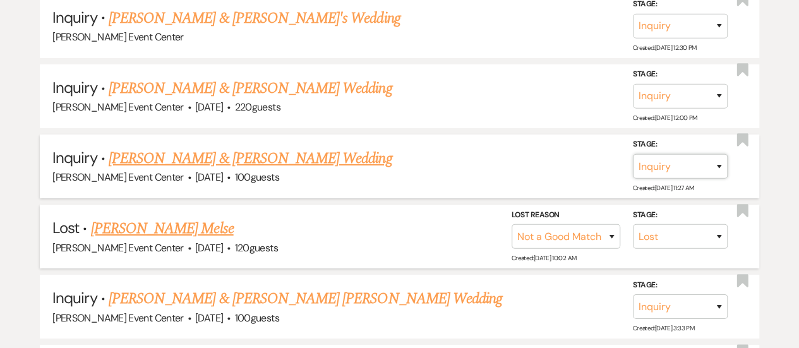
click at [695, 154] on select "Inquiry Follow Up Tour Requested Tour Confirmed Toured Proposal Sent Booked Lost" at bounding box center [680, 166] width 95 height 25
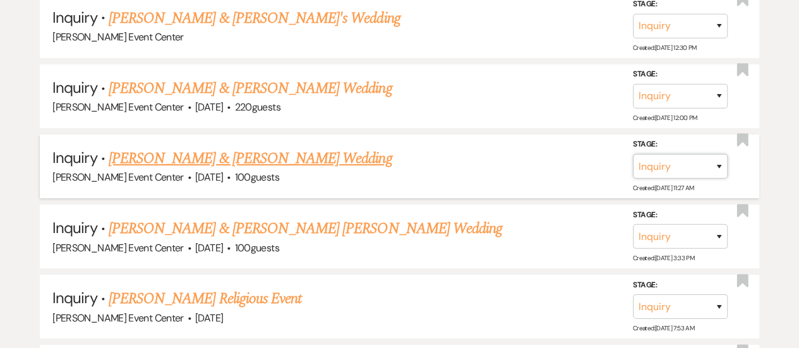
select select "8"
click at [633, 154] on select "Inquiry Follow Up Tour Requested Tour Confirmed Toured Proposal Sent Booked Lost" at bounding box center [680, 166] width 95 height 25
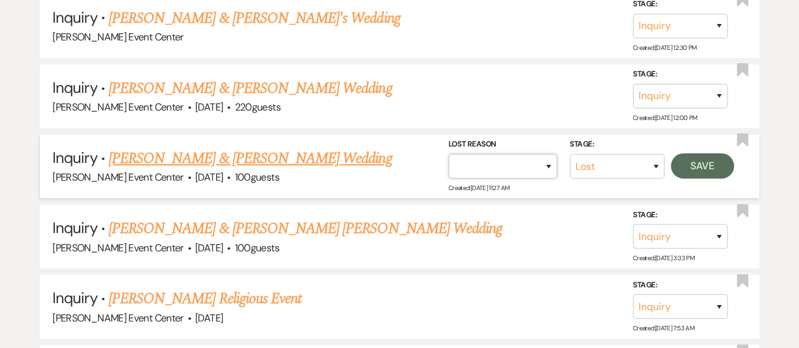
click at [547, 154] on select "Booked Elsewhere Budget Date Unavailable No Response Not a Good Match Capacity …" at bounding box center [502, 166] width 109 height 25
select select "10"
click at [448, 154] on select "Booked Elsewhere Budget Date Unavailable No Response Not a Good Match Capacity …" at bounding box center [502, 166] width 109 height 25
click at [696, 153] on button "Save" at bounding box center [702, 165] width 63 height 25
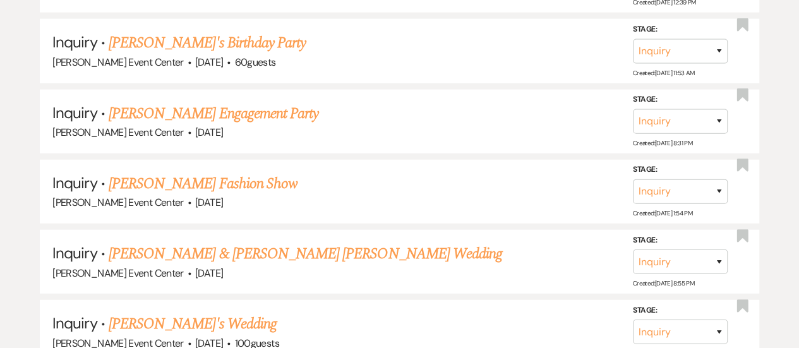
scroll to position [25541, 0]
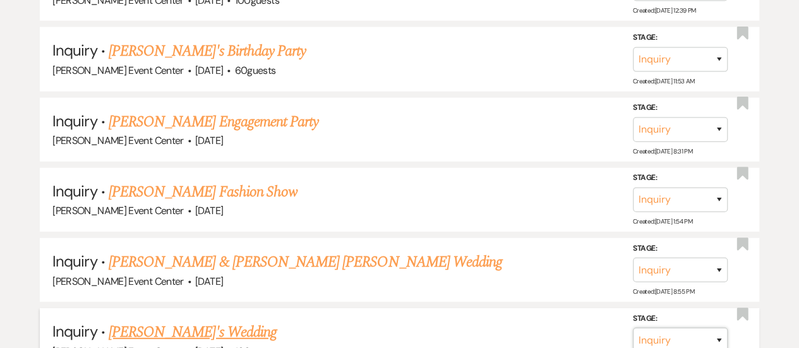
click at [693, 328] on select "Inquiry Follow Up Tour Requested Tour Confirmed Toured Proposal Sent Booked Lost" at bounding box center [680, 340] width 95 height 25
select select "8"
click at [633, 328] on select "Inquiry Follow Up Tour Requested Tour Confirmed Toured Proposal Sent Booked Lost" at bounding box center [680, 340] width 95 height 25
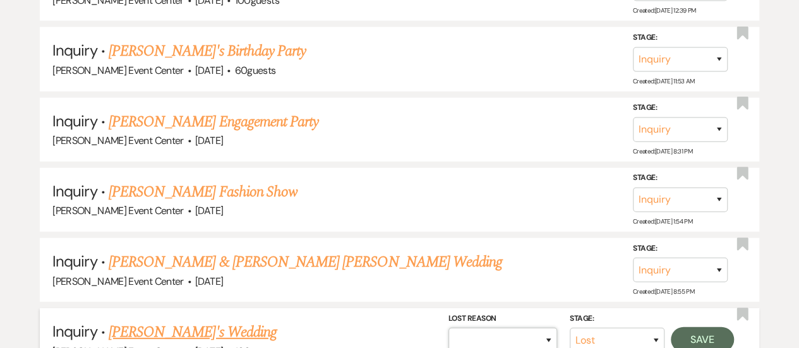
click at [501, 328] on select "Booked Elsewhere Budget Date Unavailable No Response Not a Good Match Capacity …" at bounding box center [502, 340] width 109 height 25
select select "10"
click at [448, 328] on select "Booked Elsewhere Budget Date Unavailable No Response Not a Good Match Capacity …" at bounding box center [502, 340] width 109 height 25
click at [707, 327] on button "Save" at bounding box center [702, 339] width 63 height 25
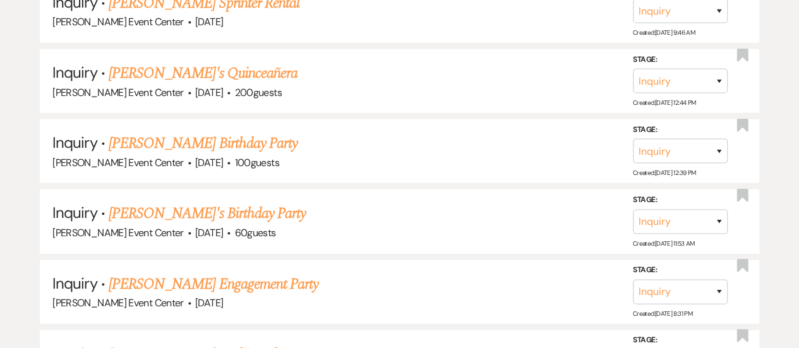
scroll to position [25416, 0]
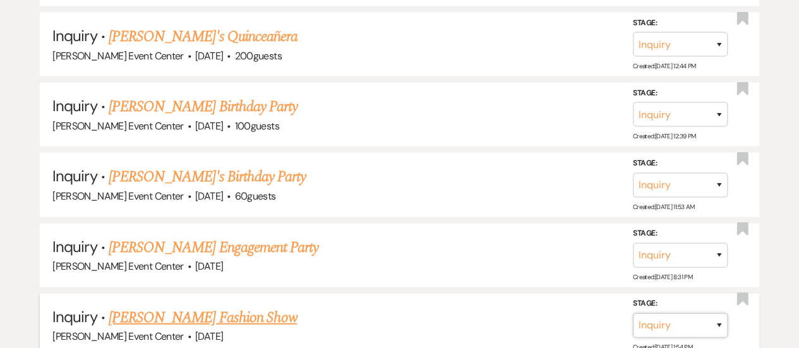
click at [704, 313] on select "Inquiry Follow Up Tour Requested Tour Confirmed Toured Proposal Sent Booked Lost" at bounding box center [680, 325] width 95 height 25
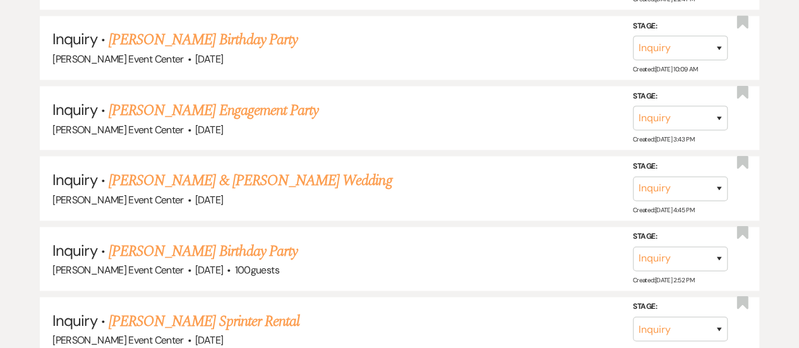
scroll to position [25061, 0]
click at [705, 317] on select "Inquiry Follow Up Tour Requested Tour Confirmed Toured Proposal Sent Booked Lost" at bounding box center [680, 329] width 95 height 25
select select "8"
click at [633, 317] on select "Inquiry Follow Up Tour Requested Tour Confirmed Toured Proposal Sent Booked Lost" at bounding box center [680, 329] width 95 height 25
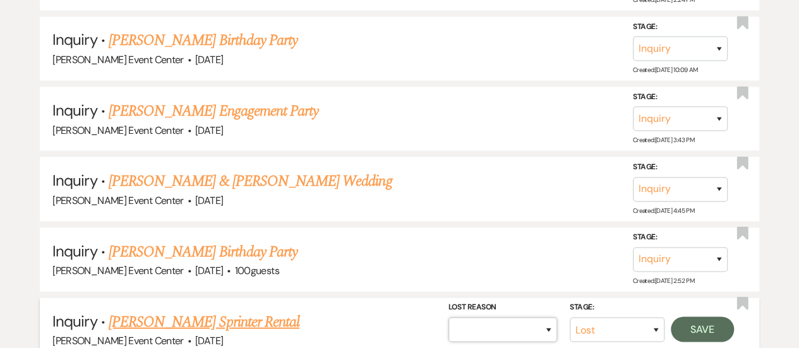
click at [538, 317] on select "Booked Elsewhere Budget Date Unavailable No Response Not a Good Match Capacity …" at bounding box center [502, 329] width 109 height 25
select select "10"
click at [448, 317] on select "Booked Elsewhere Budget Date Unavailable No Response Not a Good Match Capacity …" at bounding box center [502, 329] width 109 height 25
click at [701, 316] on button "Save" at bounding box center [702, 328] width 63 height 25
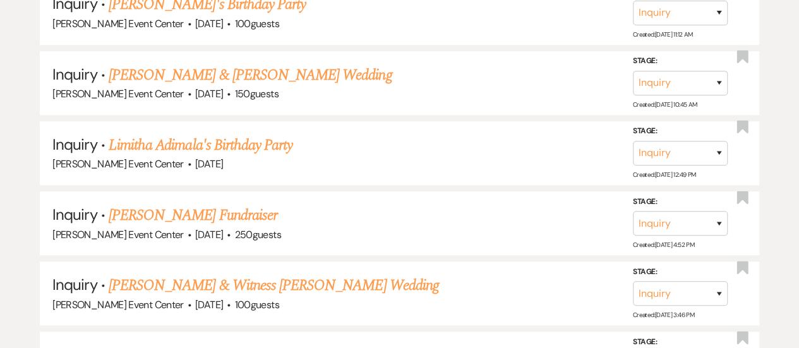
scroll to position [24459, 0]
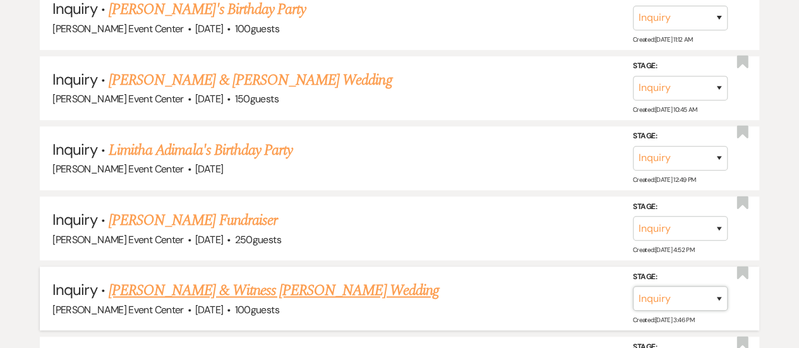
click at [717, 286] on select "Inquiry Follow Up Tour Requested Tour Confirmed Toured Proposal Sent Booked Lost" at bounding box center [680, 298] width 95 height 25
select select "8"
click at [633, 286] on select "Inquiry Follow Up Tour Requested Tour Confirmed Toured Proposal Sent Booked Lost" at bounding box center [680, 298] width 95 height 25
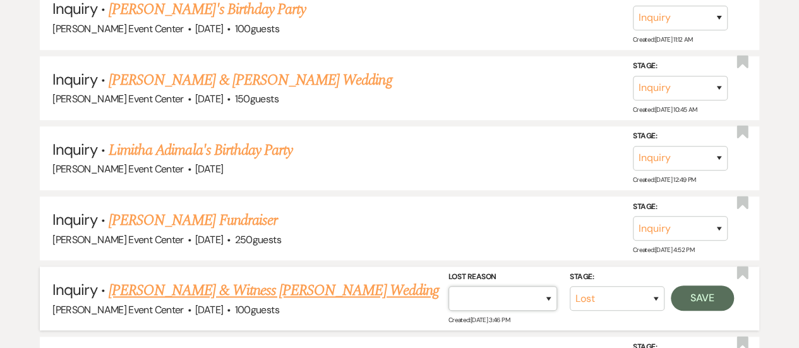
click at [542, 286] on select "Booked Elsewhere Budget Date Unavailable No Response Not a Good Match Capacity …" at bounding box center [502, 298] width 109 height 25
select select "10"
click at [448, 286] on select "Booked Elsewhere Budget Date Unavailable No Response Not a Good Match Capacity …" at bounding box center [502, 298] width 109 height 25
click at [706, 285] on button "Save" at bounding box center [702, 297] width 63 height 25
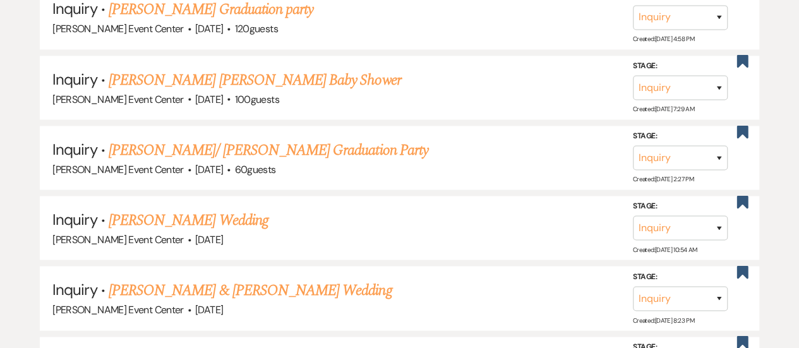
scroll to position [0, 0]
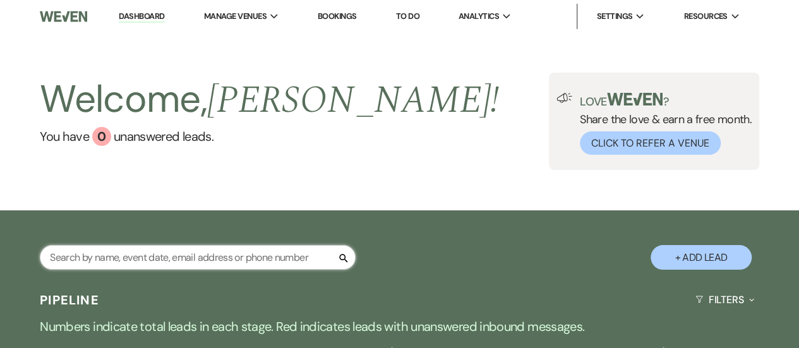
click at [144, 253] on input "text" at bounding box center [198, 257] width 316 height 25
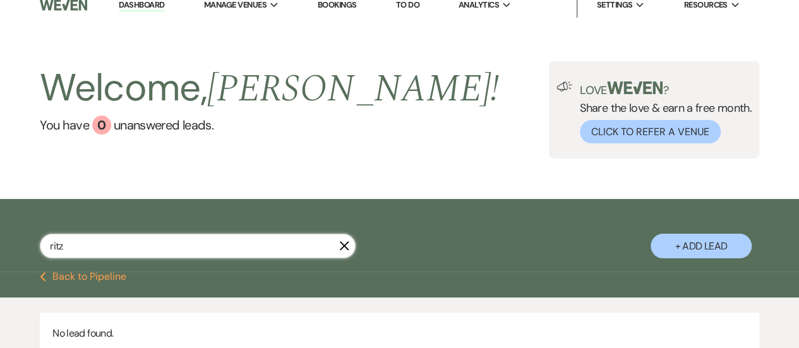
scroll to position [12, 0]
type input "rizz"
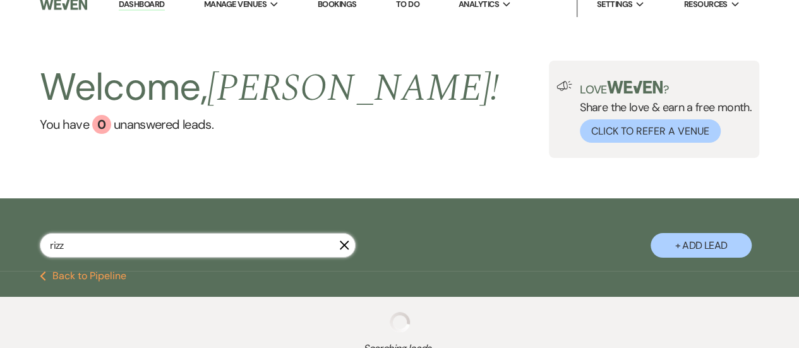
select select "8"
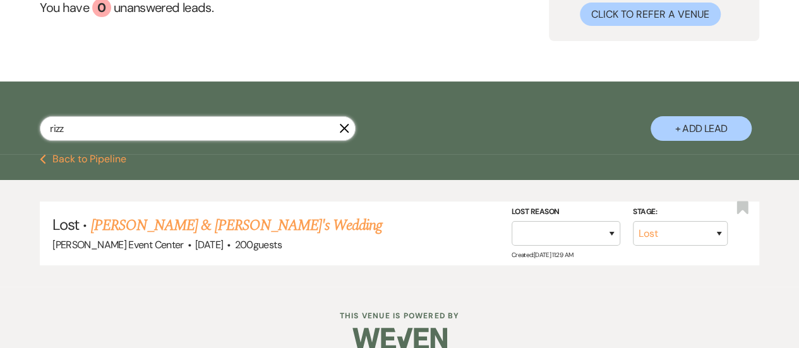
scroll to position [129, 0]
click at [108, 128] on input "rizz" at bounding box center [198, 128] width 316 height 25
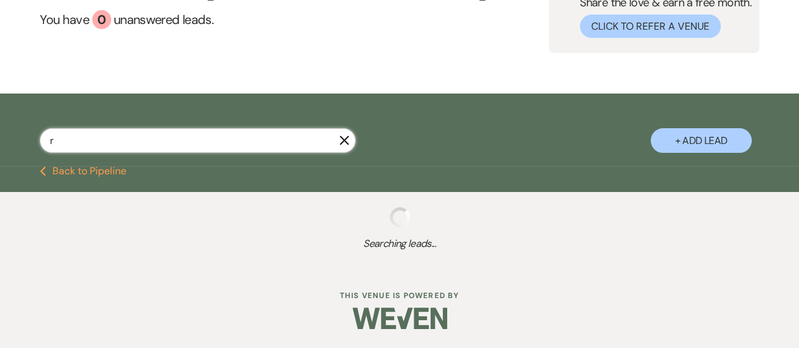
scroll to position [116, 0]
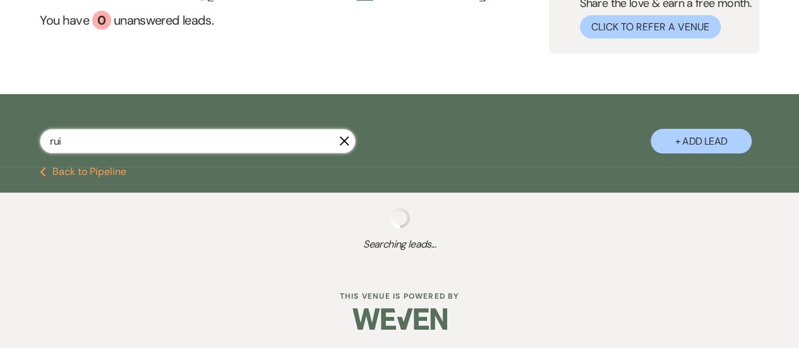
type input "[PERSON_NAME]"
select select "6"
select select "8"
select select "5"
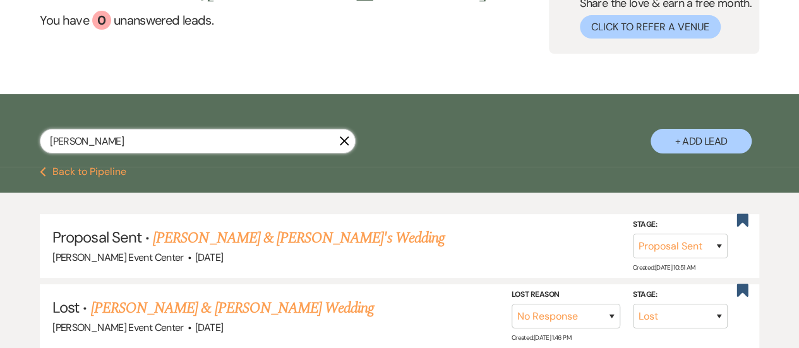
scroll to position [129, 0]
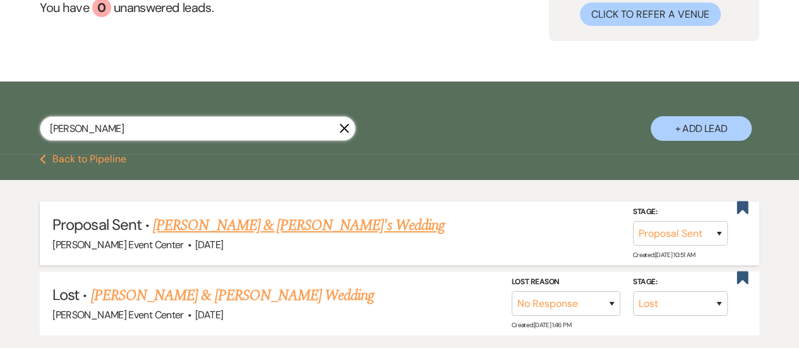
type input "[PERSON_NAME]"
click at [222, 222] on link "[PERSON_NAME] & [PERSON_NAME]'s Wedding" at bounding box center [299, 225] width 292 height 23
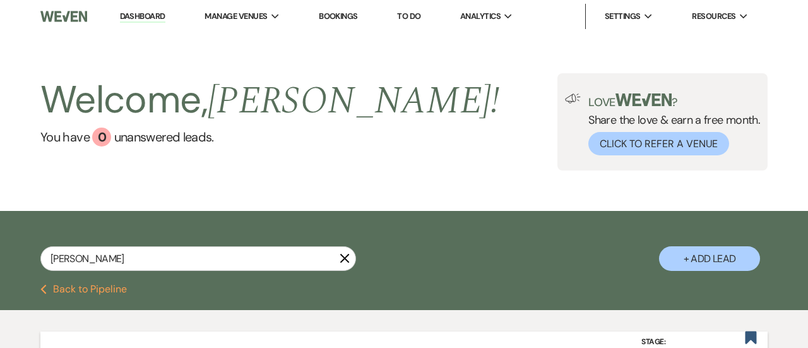
select select "6"
select select "5"
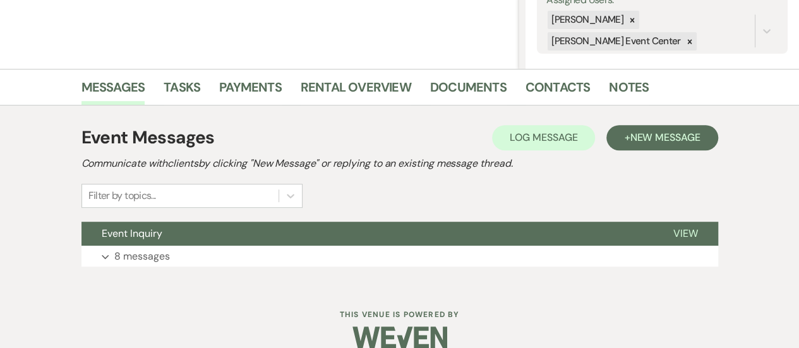
scroll to position [267, 0]
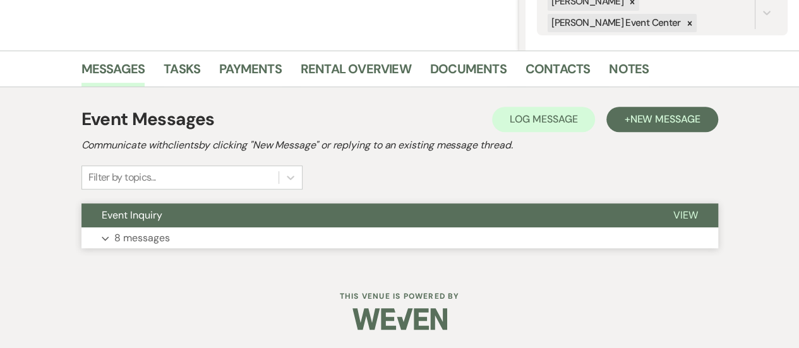
click at [675, 219] on span "View" at bounding box center [685, 214] width 25 height 13
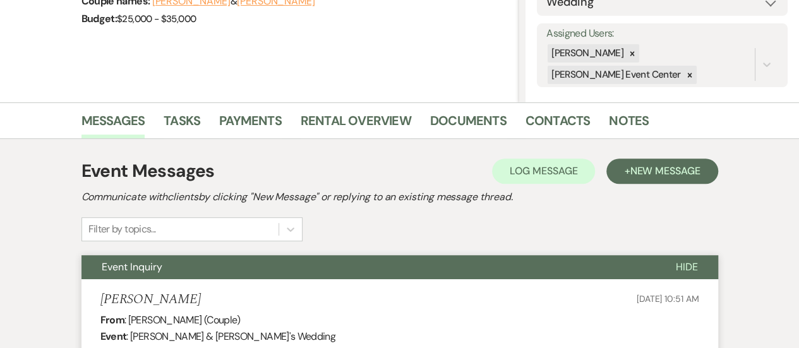
scroll to position [0, 0]
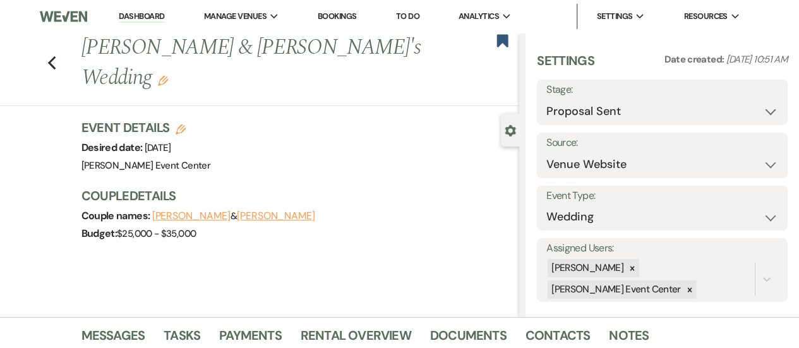
click at [49, 51] on div "Previous [PERSON_NAME] & [PERSON_NAME]'s Wedding Edit Bookmark" at bounding box center [256, 69] width 525 height 73
click at [54, 56] on icon "Previous" at bounding box center [51, 63] width 9 height 15
select select "6"
select select "8"
select select "5"
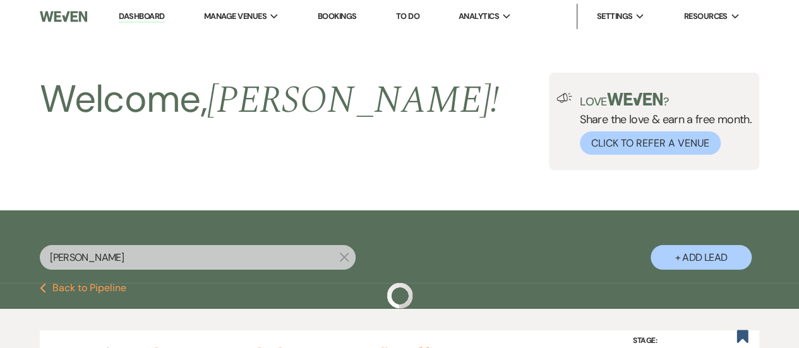
scroll to position [129, 0]
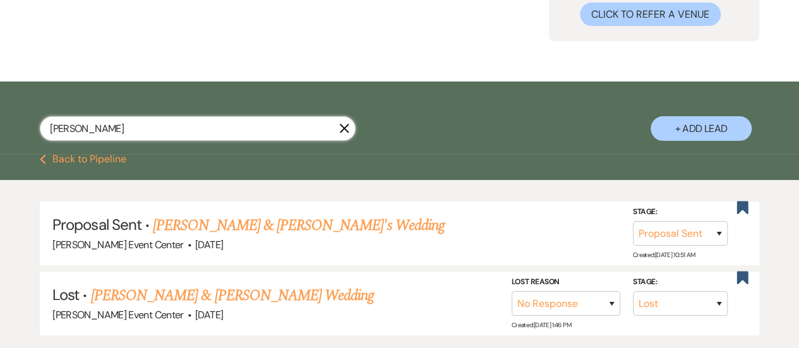
drag, startPoint x: 66, startPoint y: 126, endPoint x: 0, endPoint y: 122, distance: 65.8
click at [0, 122] on div "[PERSON_NAME] X + Add Lead" at bounding box center [399, 120] width 799 height 64
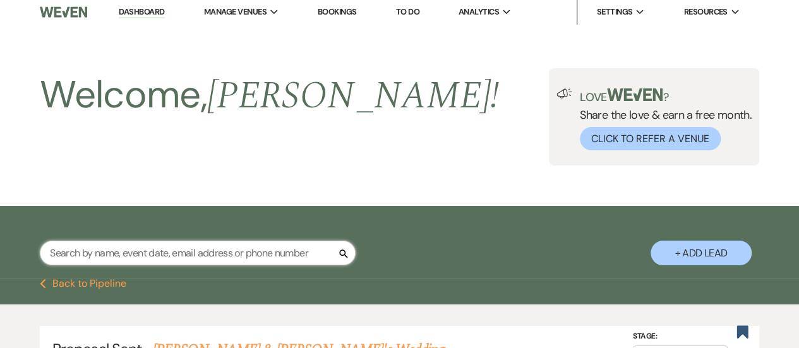
scroll to position [0, 0]
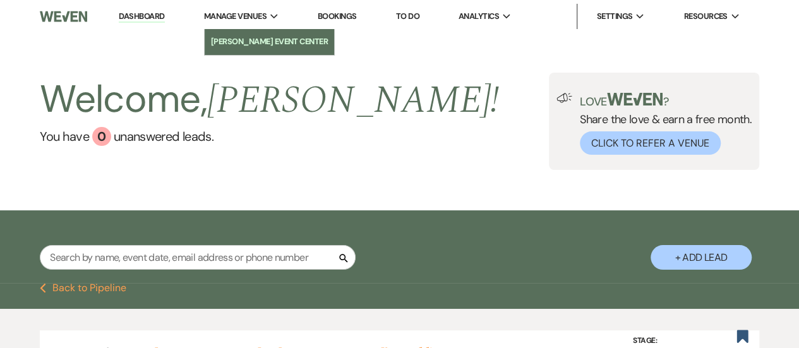
click at [260, 39] on li "[PERSON_NAME] Event Center" at bounding box center [269, 41] width 117 height 13
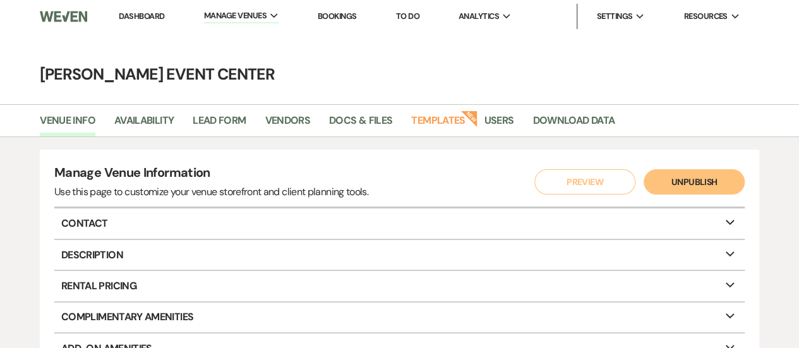
click at [154, 111] on li "Availability" at bounding box center [153, 123] width 78 height 27
click at [155, 117] on link "Availability" at bounding box center [143, 124] width 59 height 24
select select "3"
select select "2026"
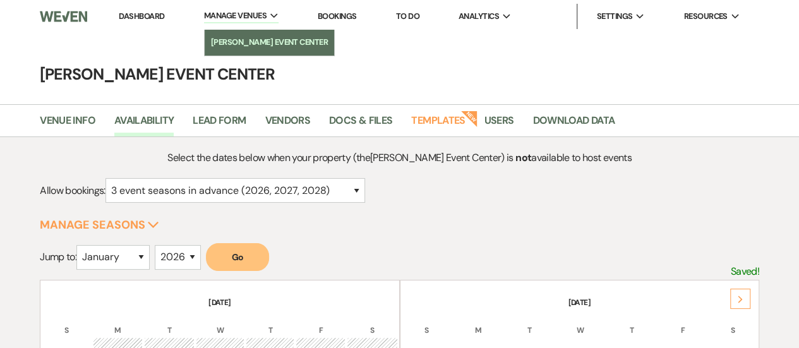
click at [252, 36] on li "[PERSON_NAME] Event Center" at bounding box center [269, 42] width 117 height 13
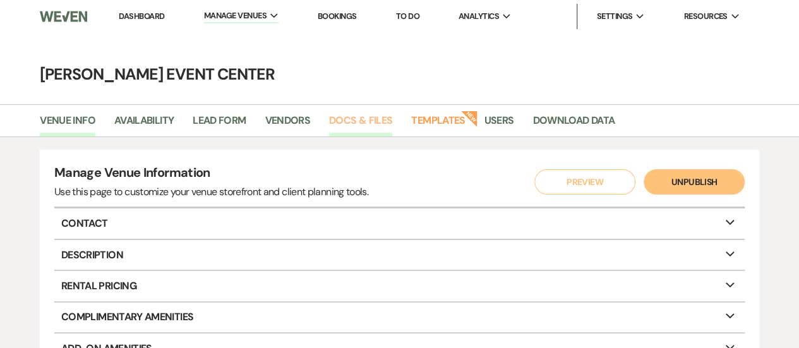
click at [342, 114] on link "Docs & Files" at bounding box center [360, 124] width 63 height 24
